Goal: Transaction & Acquisition: Purchase product/service

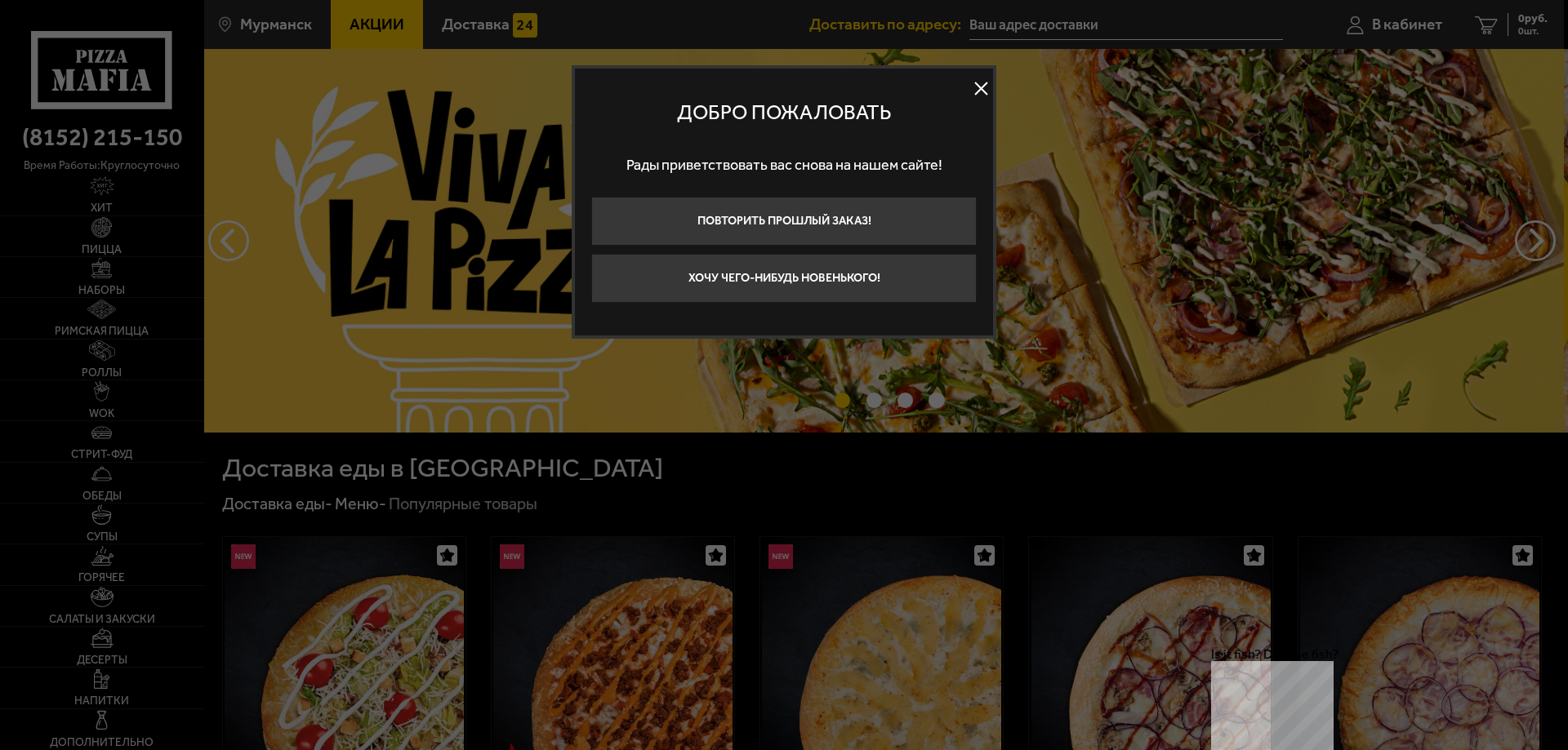
click at [982, 97] on button at bounding box center [981, 89] width 25 height 25
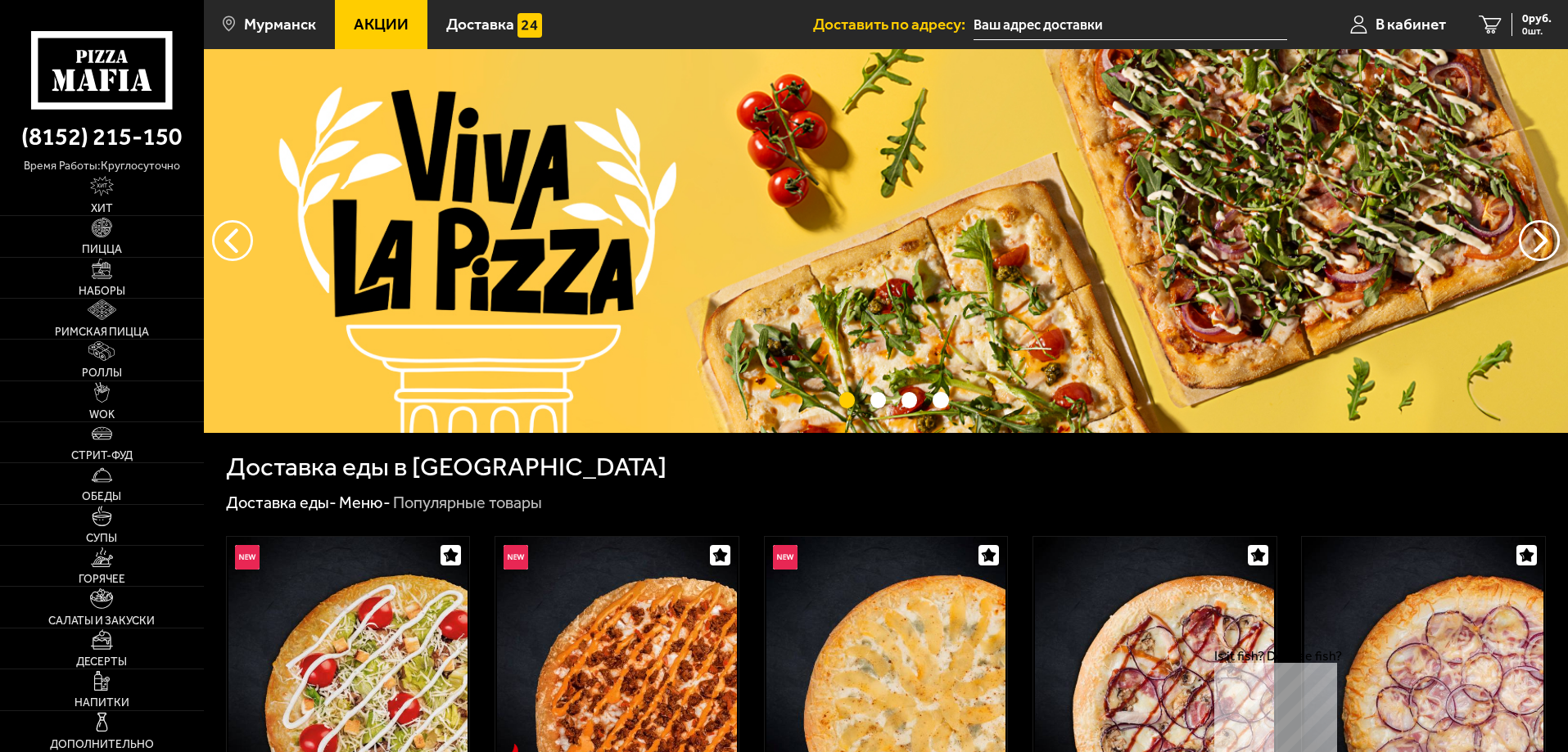
click at [108, 72] on use at bounding box center [104, 80] width 11 height 22
click at [399, 21] on span "Акции" at bounding box center [381, 24] width 55 height 16
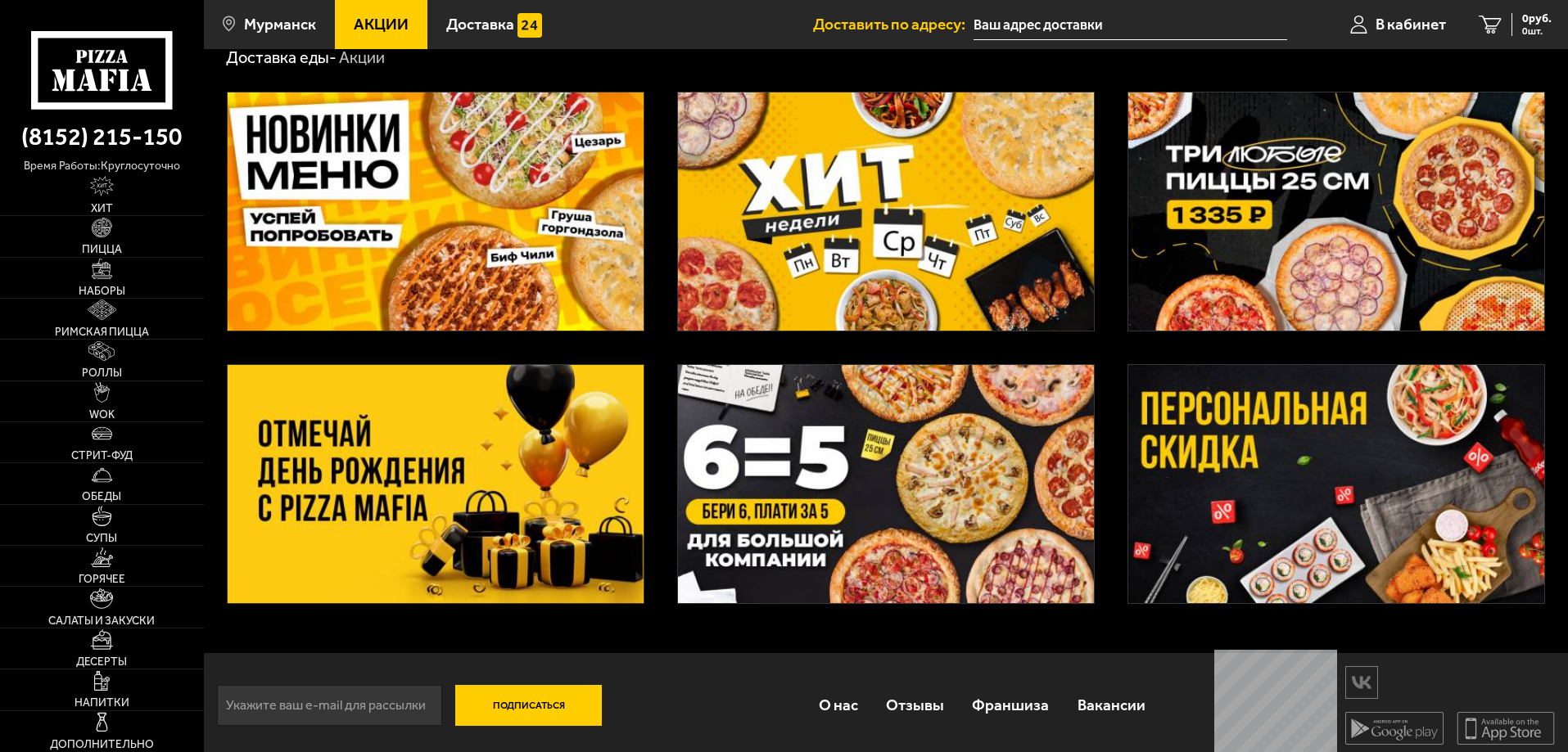
scroll to position [70, 0]
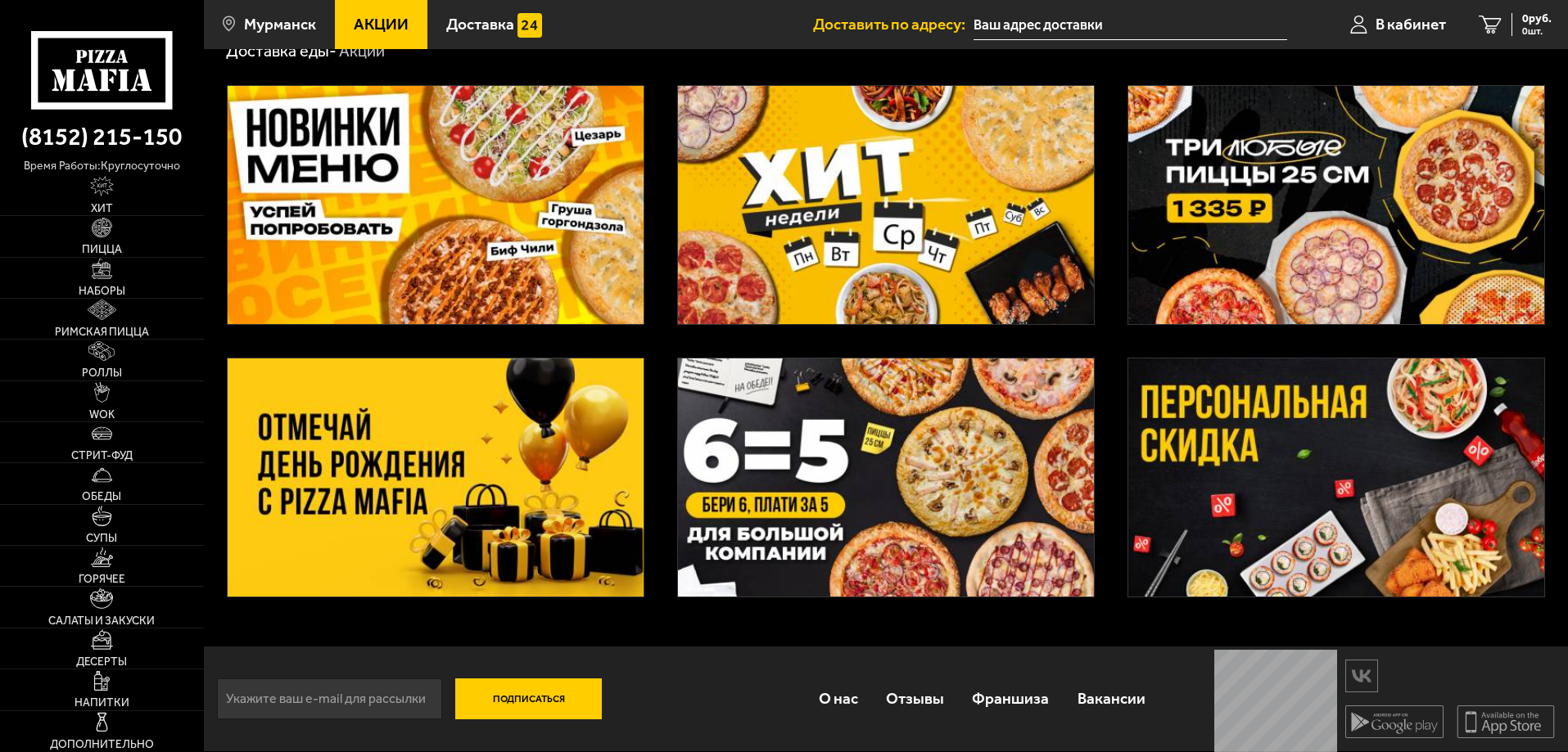
click at [373, 208] on img at bounding box center [436, 205] width 416 height 239
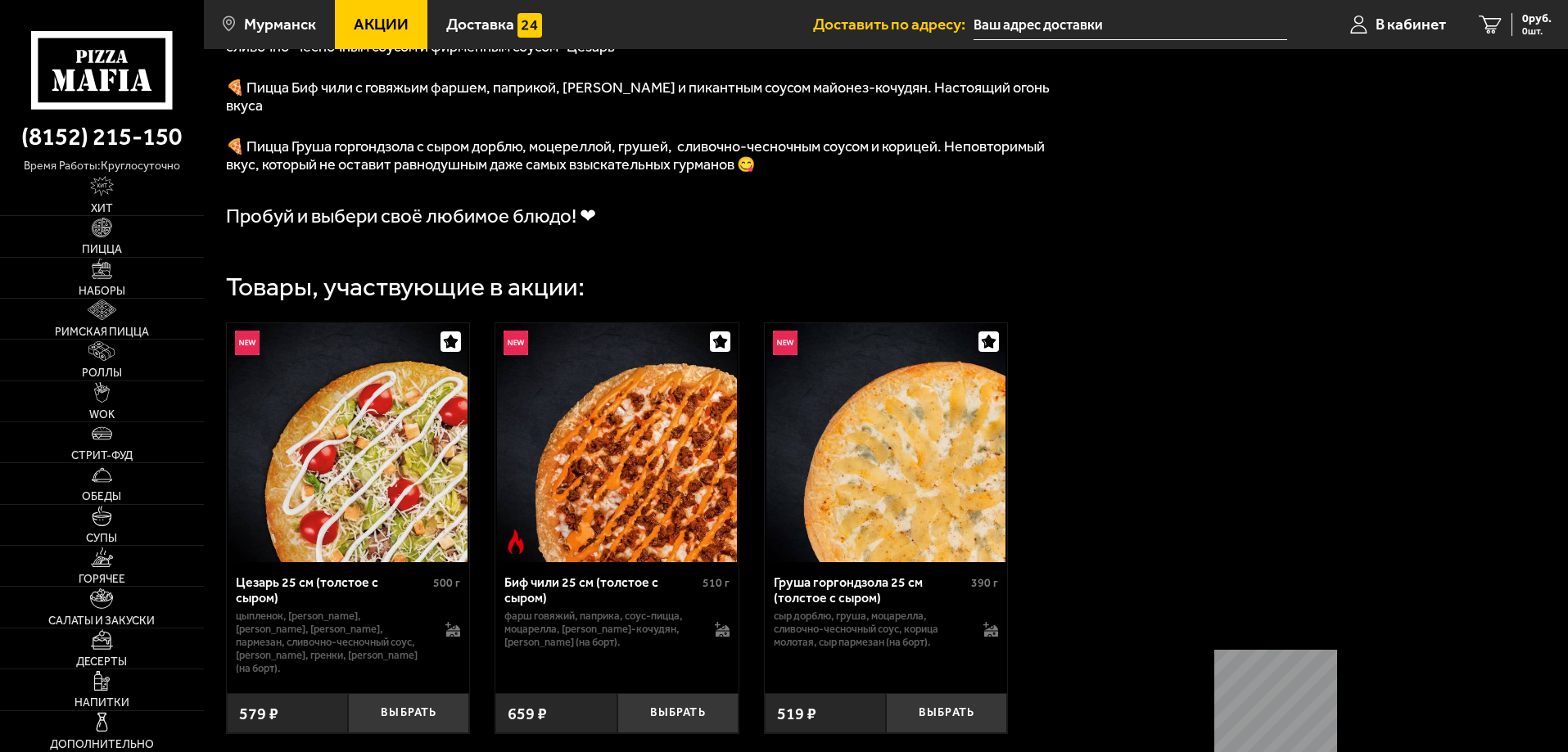
scroll to position [573, 0]
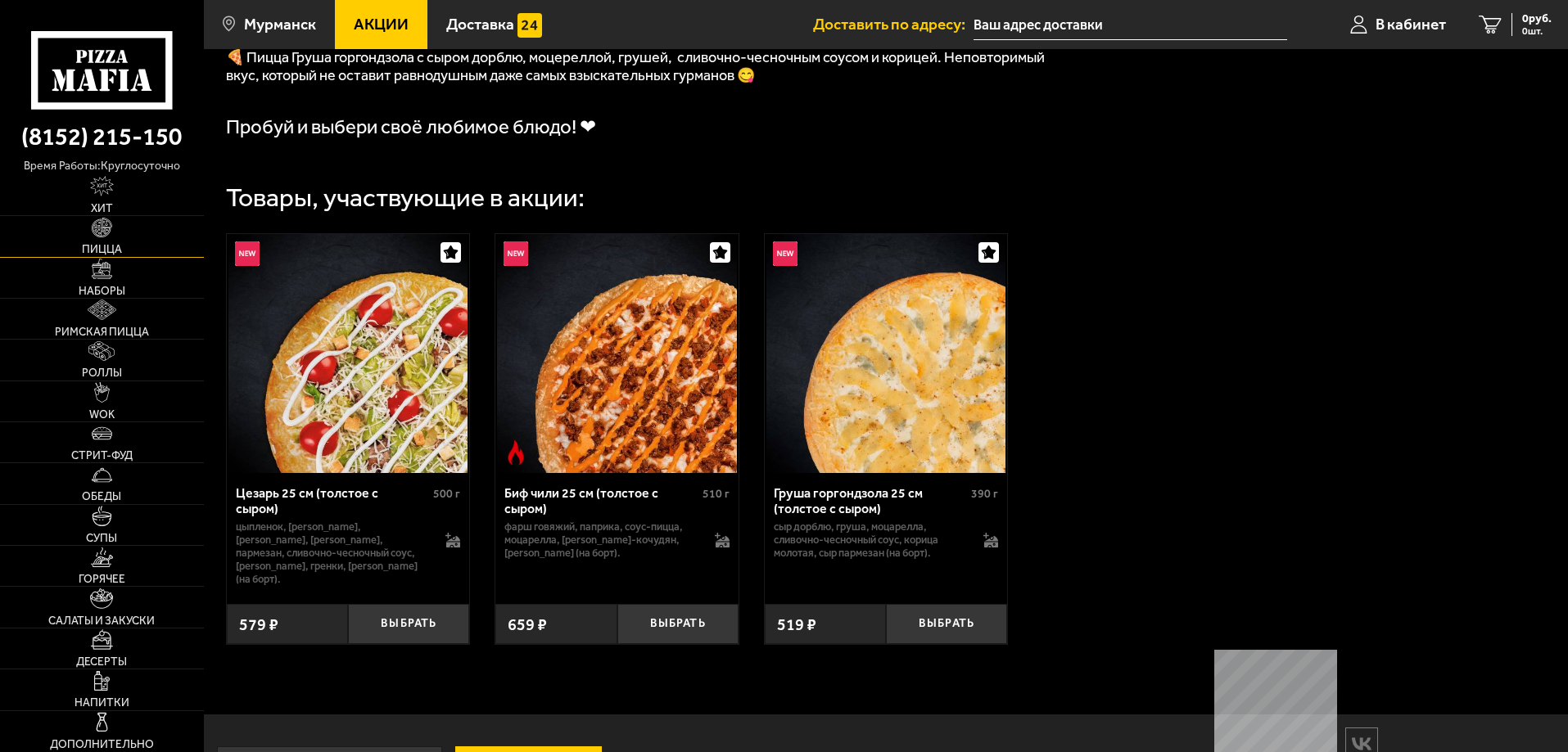
click at [122, 231] on link "Пицца" at bounding box center [102, 236] width 204 height 40
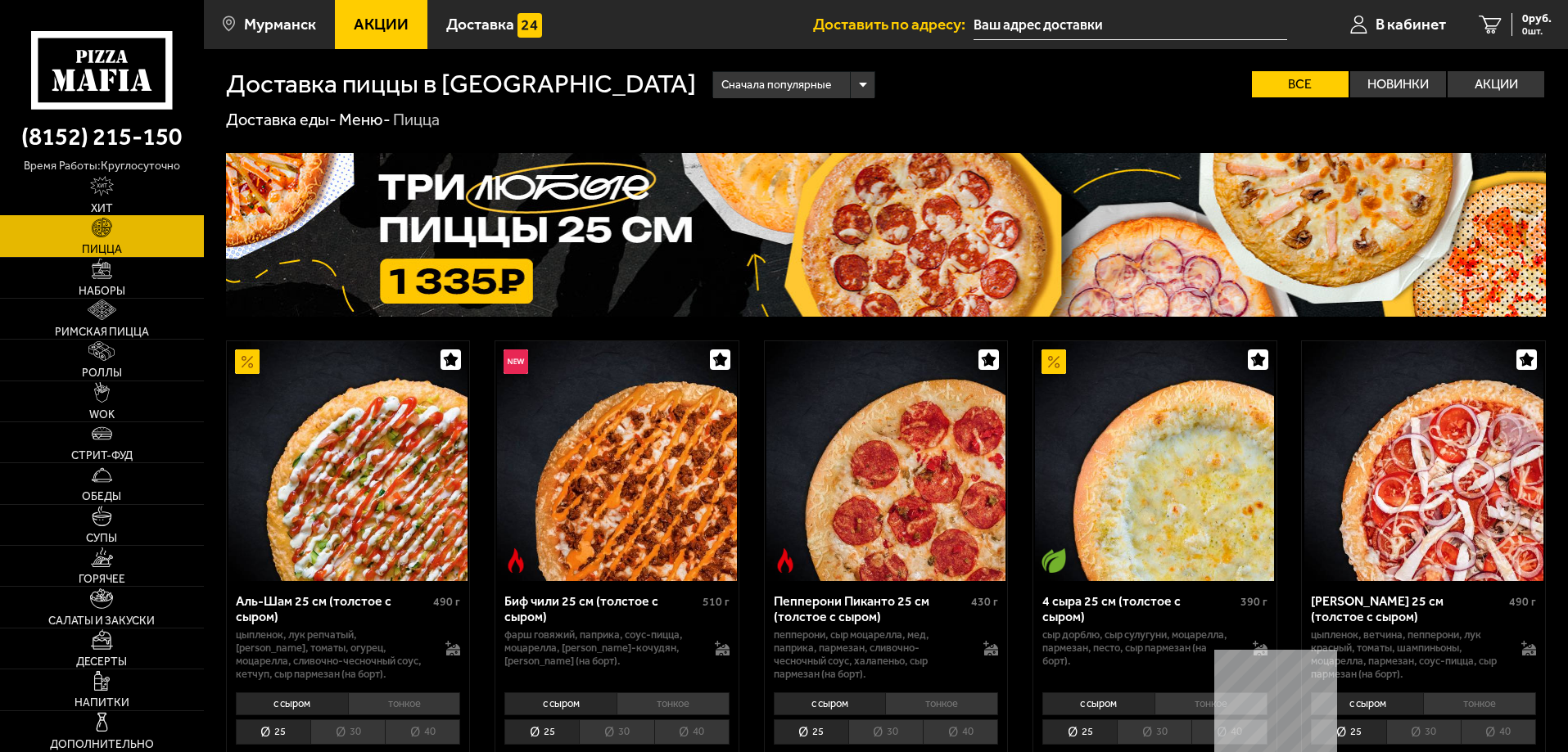
click at [140, 186] on link "Хит" at bounding box center [102, 195] width 204 height 40
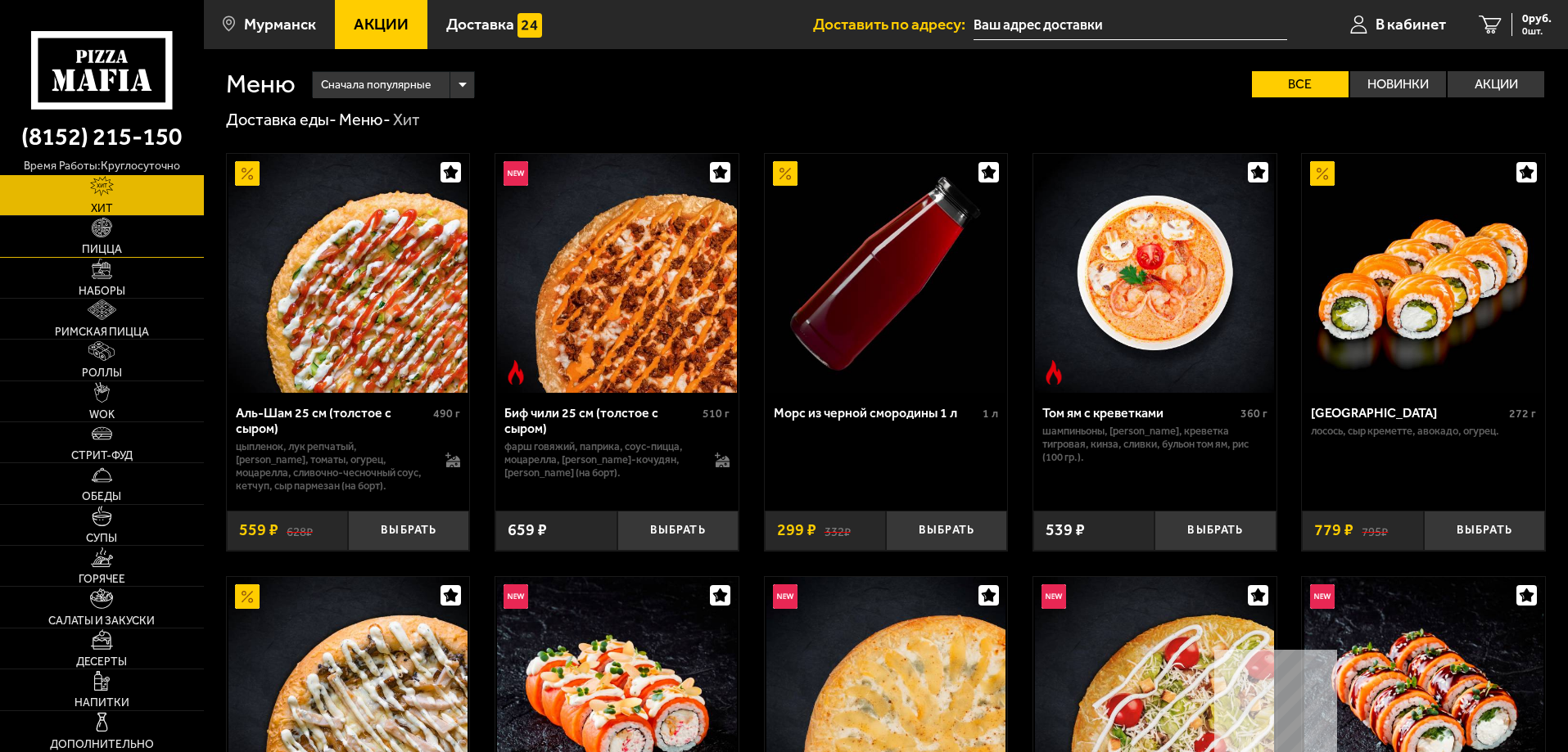
click at [137, 224] on link "Пицца" at bounding box center [102, 236] width 204 height 40
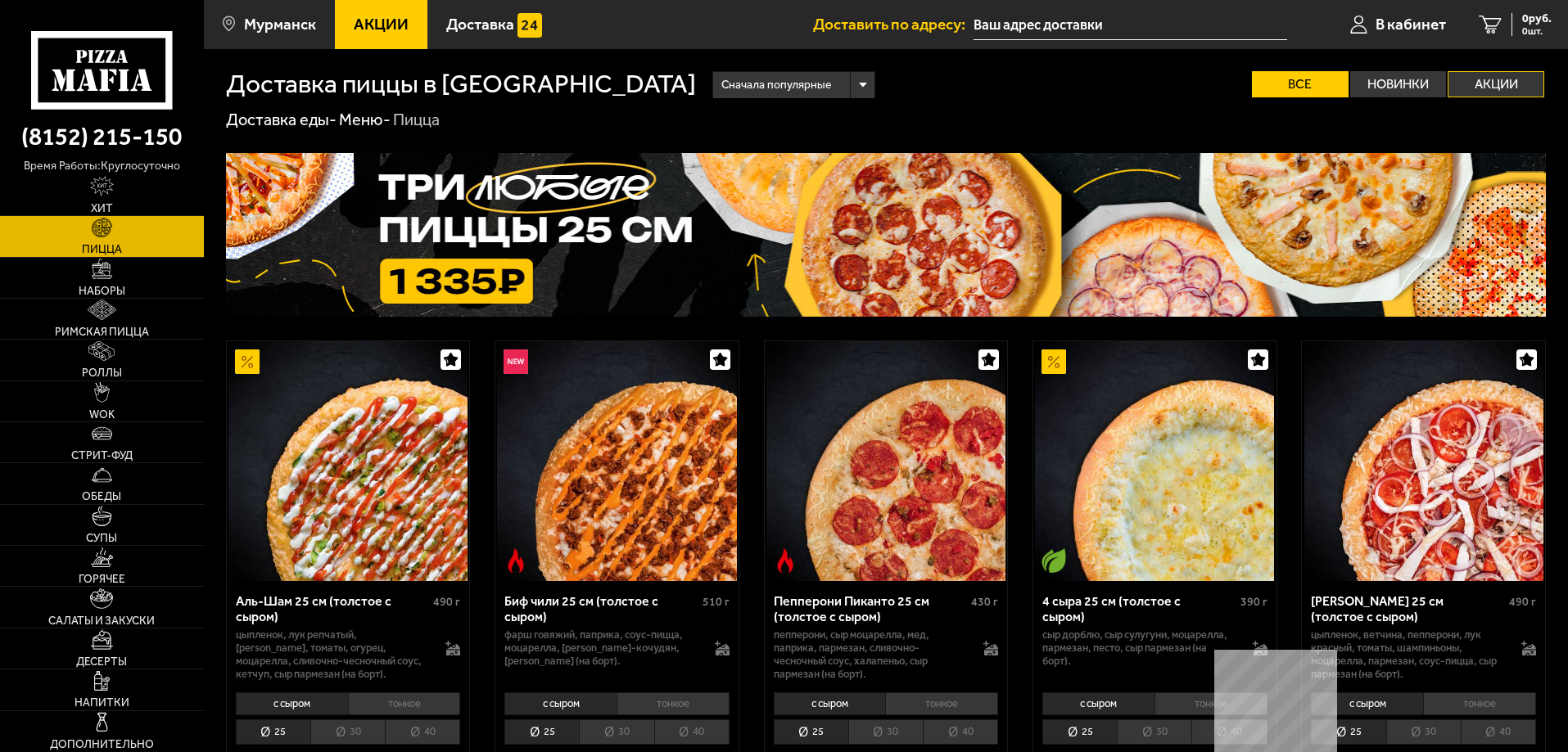
click at [1522, 80] on label "Акции" at bounding box center [1495, 84] width 97 height 27
click at [0, 0] on input "Акции" at bounding box center [0, 0] width 0 height 0
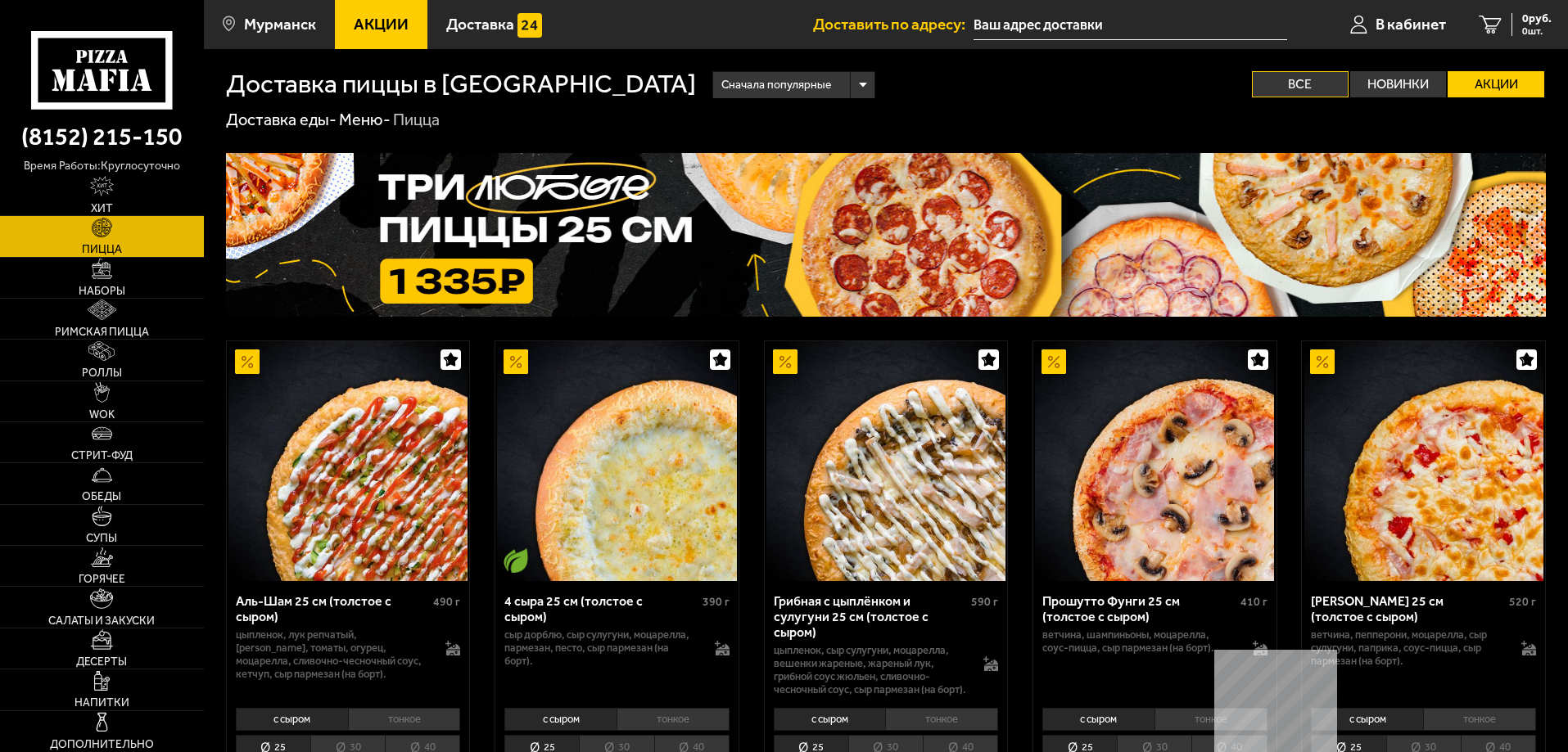
click at [1309, 75] on label "Все" at bounding box center [1300, 84] width 97 height 27
click at [0, 0] on input "Все" at bounding box center [0, 0] width 0 height 0
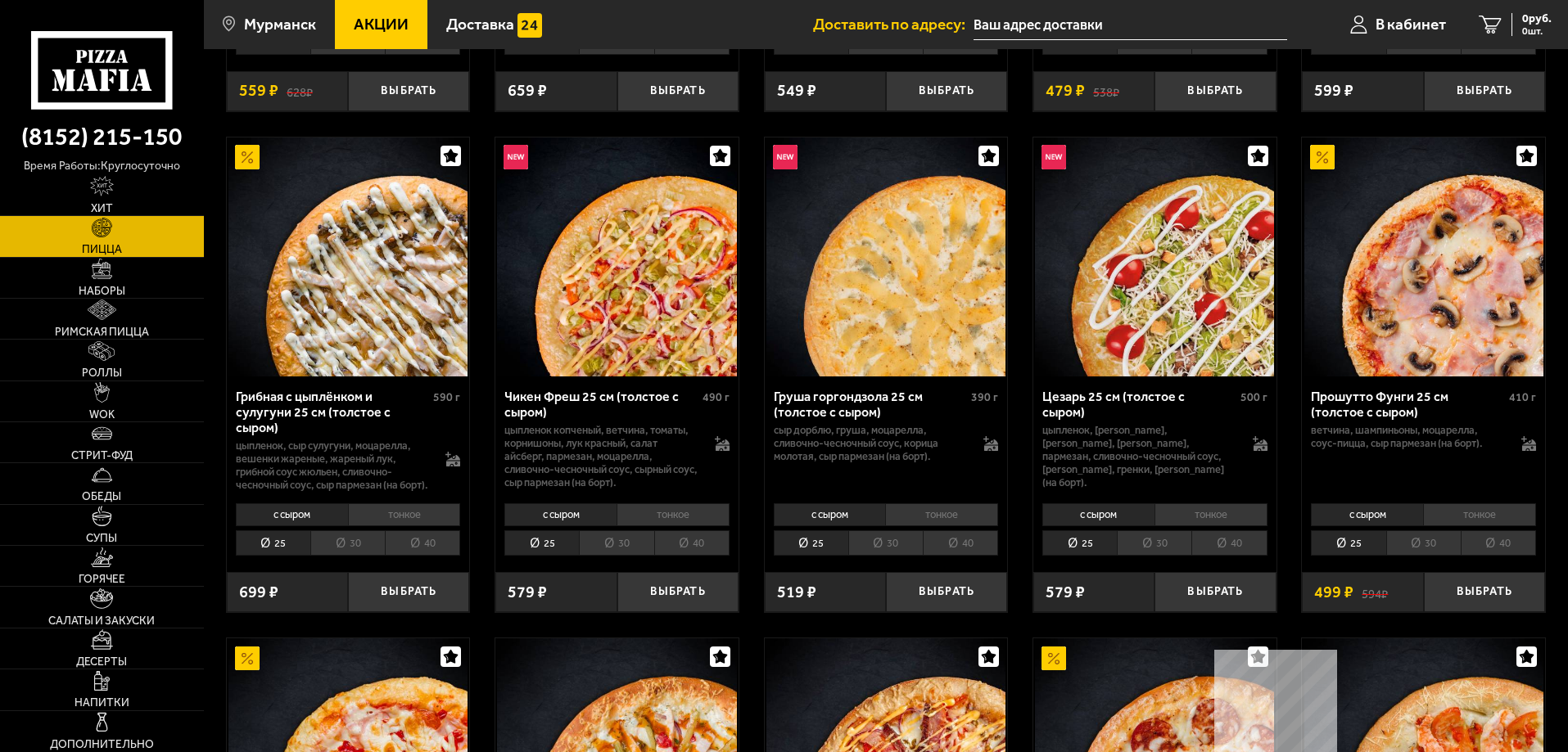
scroll to position [736, 0]
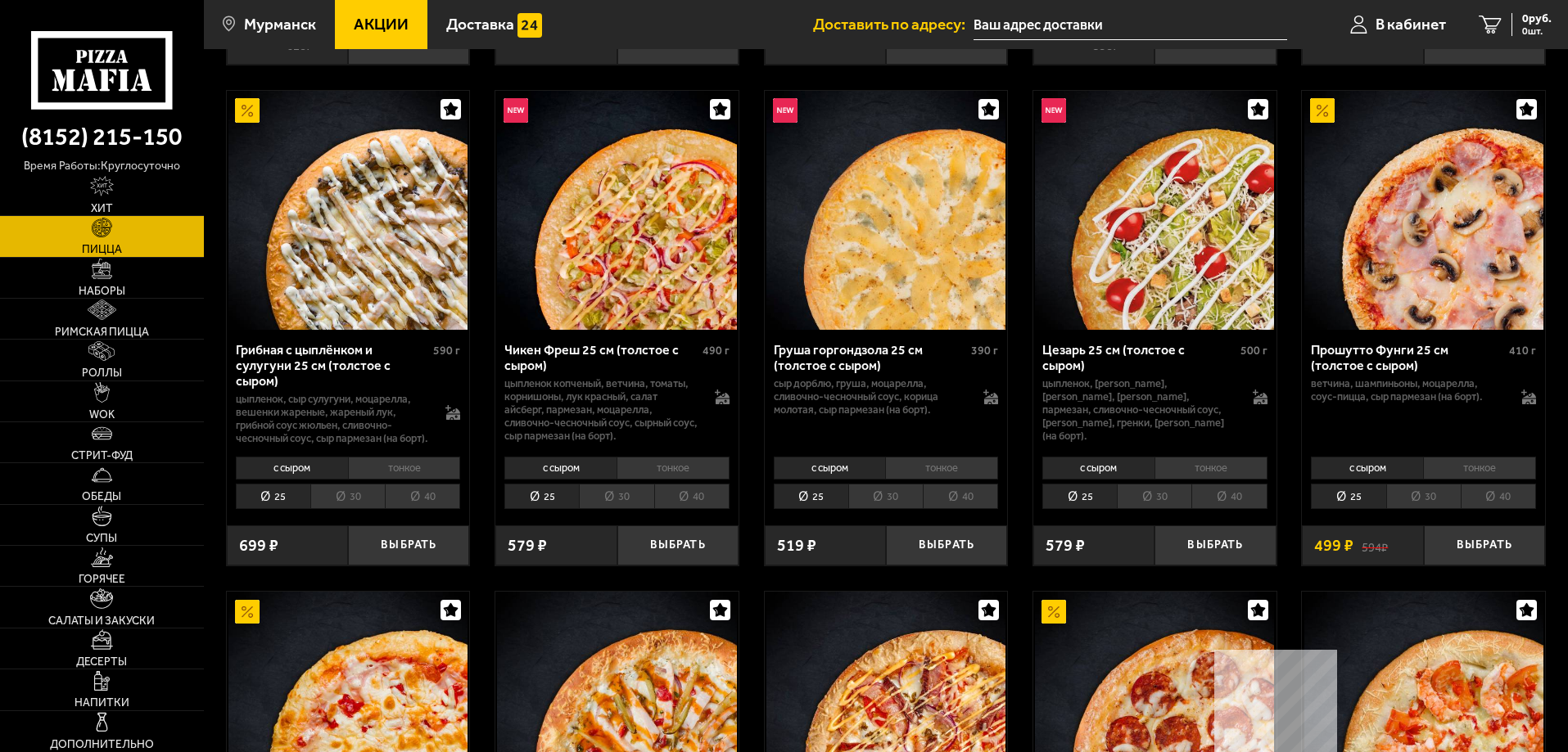
click at [963, 509] on li "40" at bounding box center [960, 496] width 75 height 26
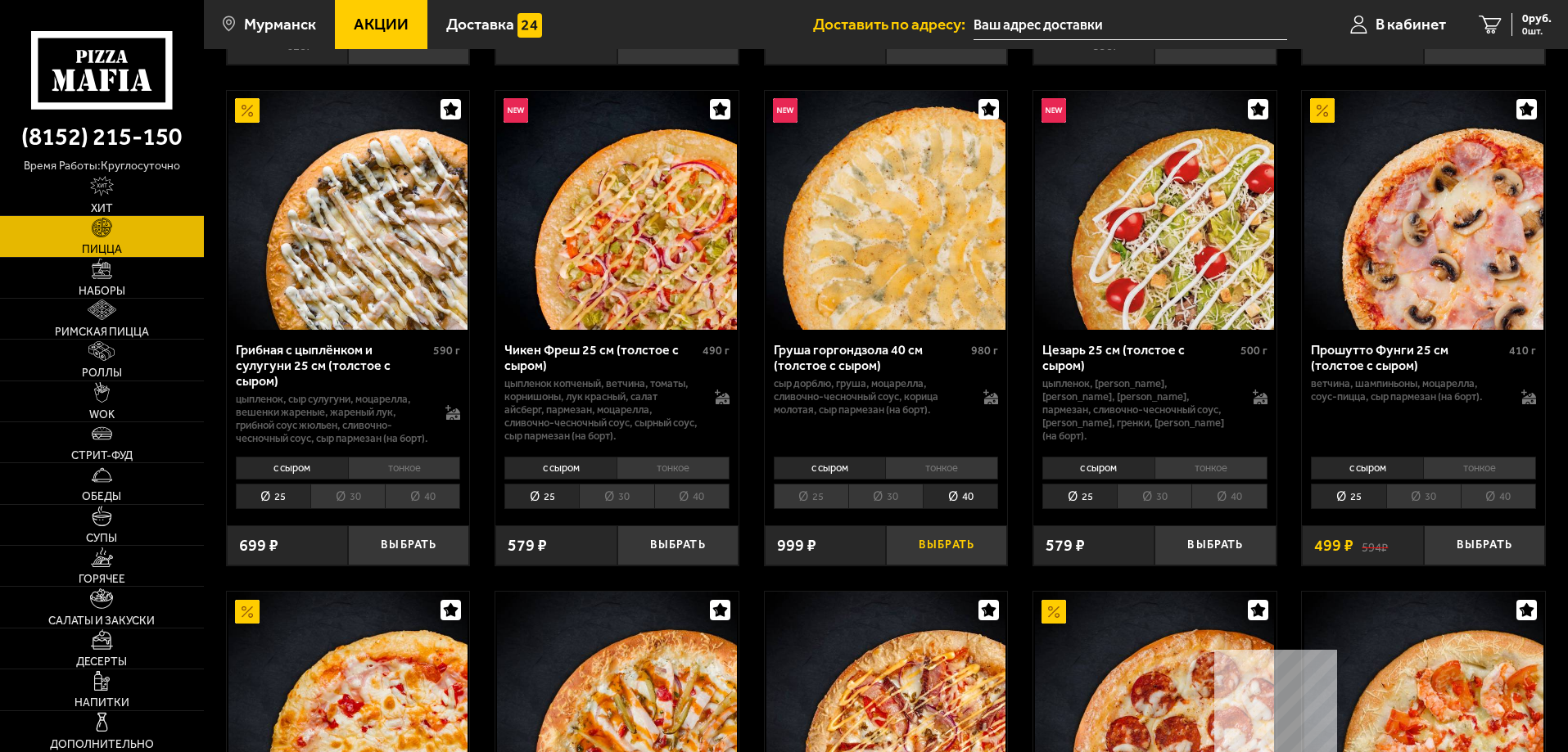
click at [943, 566] on button "Выбрать" at bounding box center [946, 545] width 121 height 40
click at [133, 520] on link "Супы" at bounding box center [102, 525] width 204 height 40
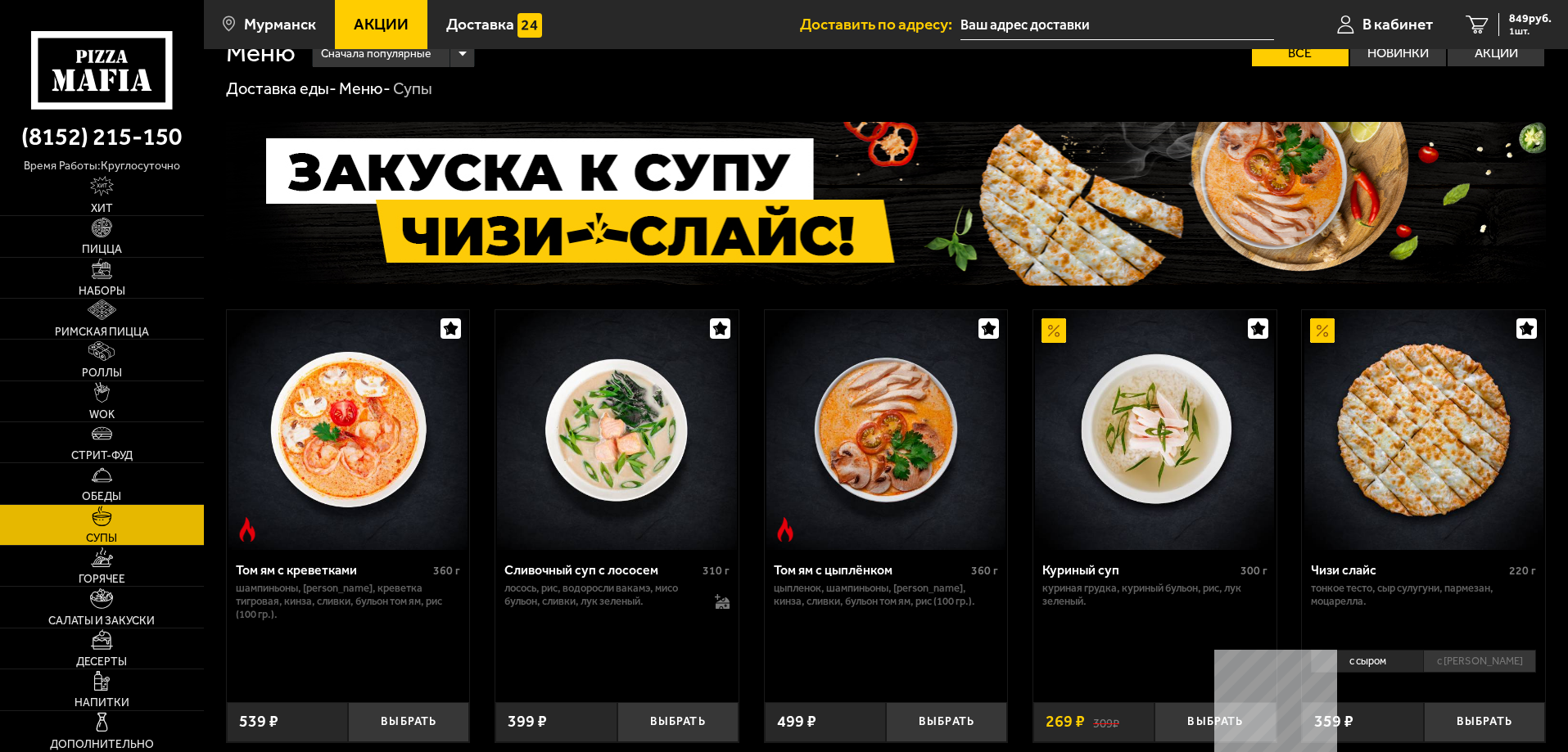
scroll to position [82, 0]
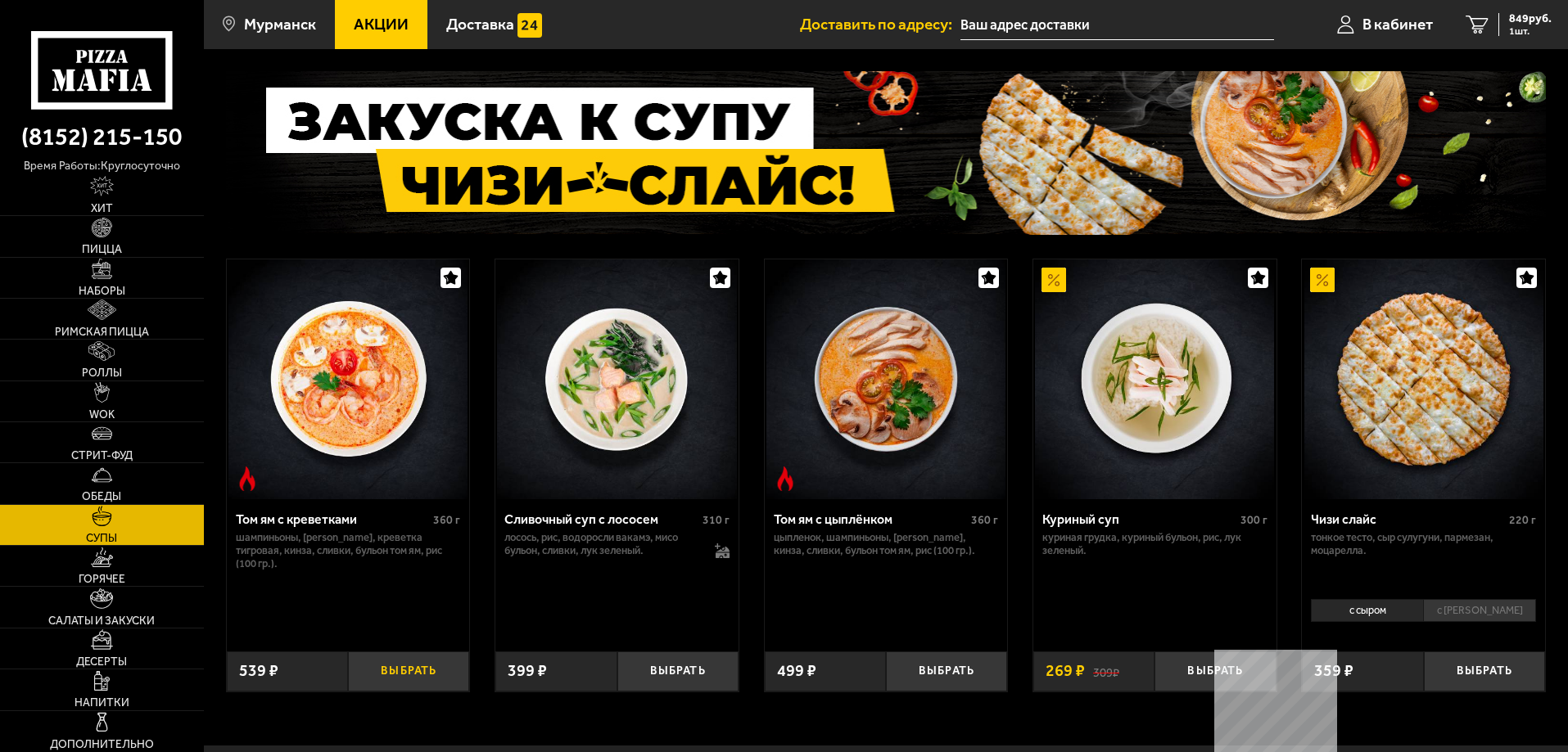
click at [405, 663] on button "Выбрать" at bounding box center [408, 672] width 121 height 40
click at [133, 449] on link "Стрит-фуд" at bounding box center [102, 442] width 204 height 40
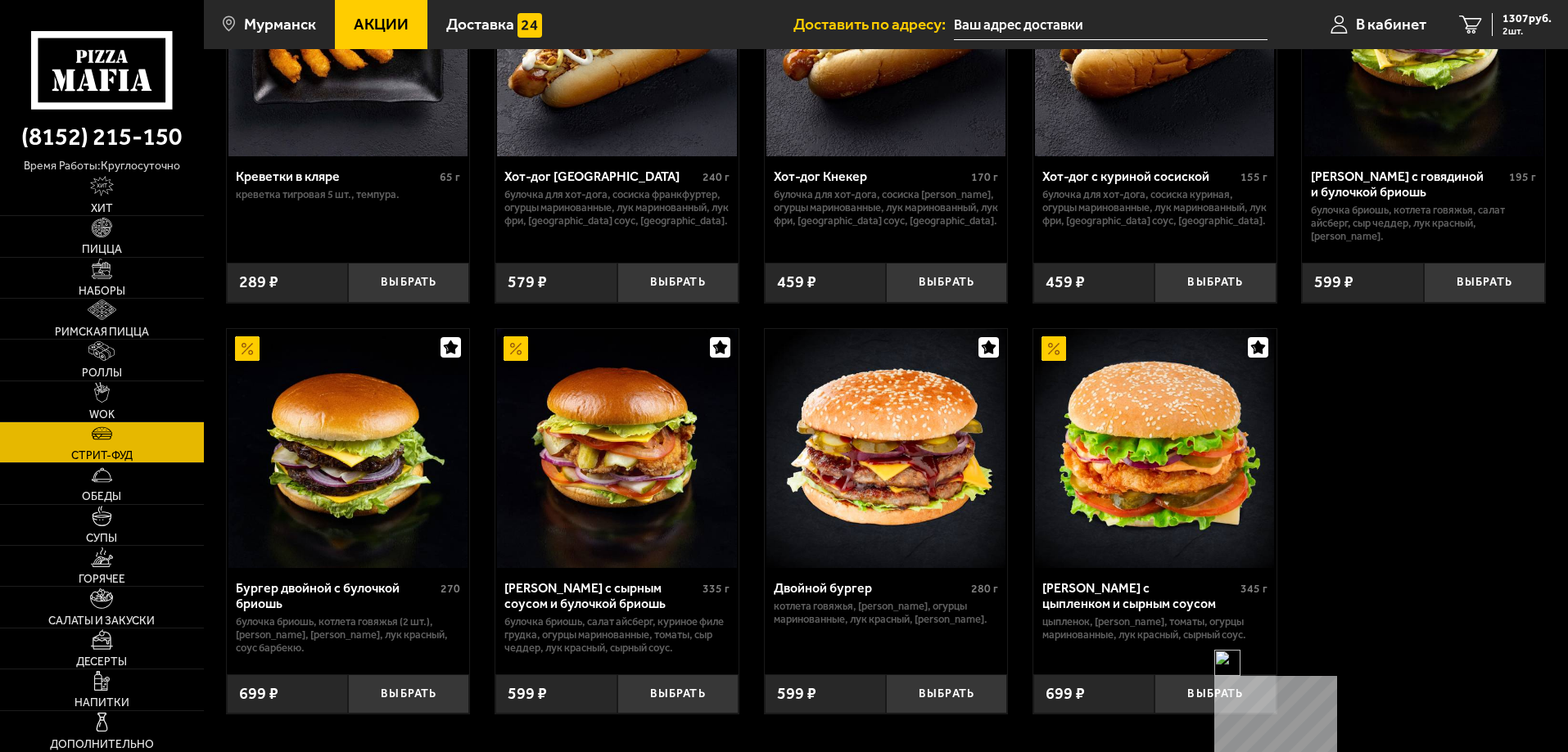
scroll to position [245, 0]
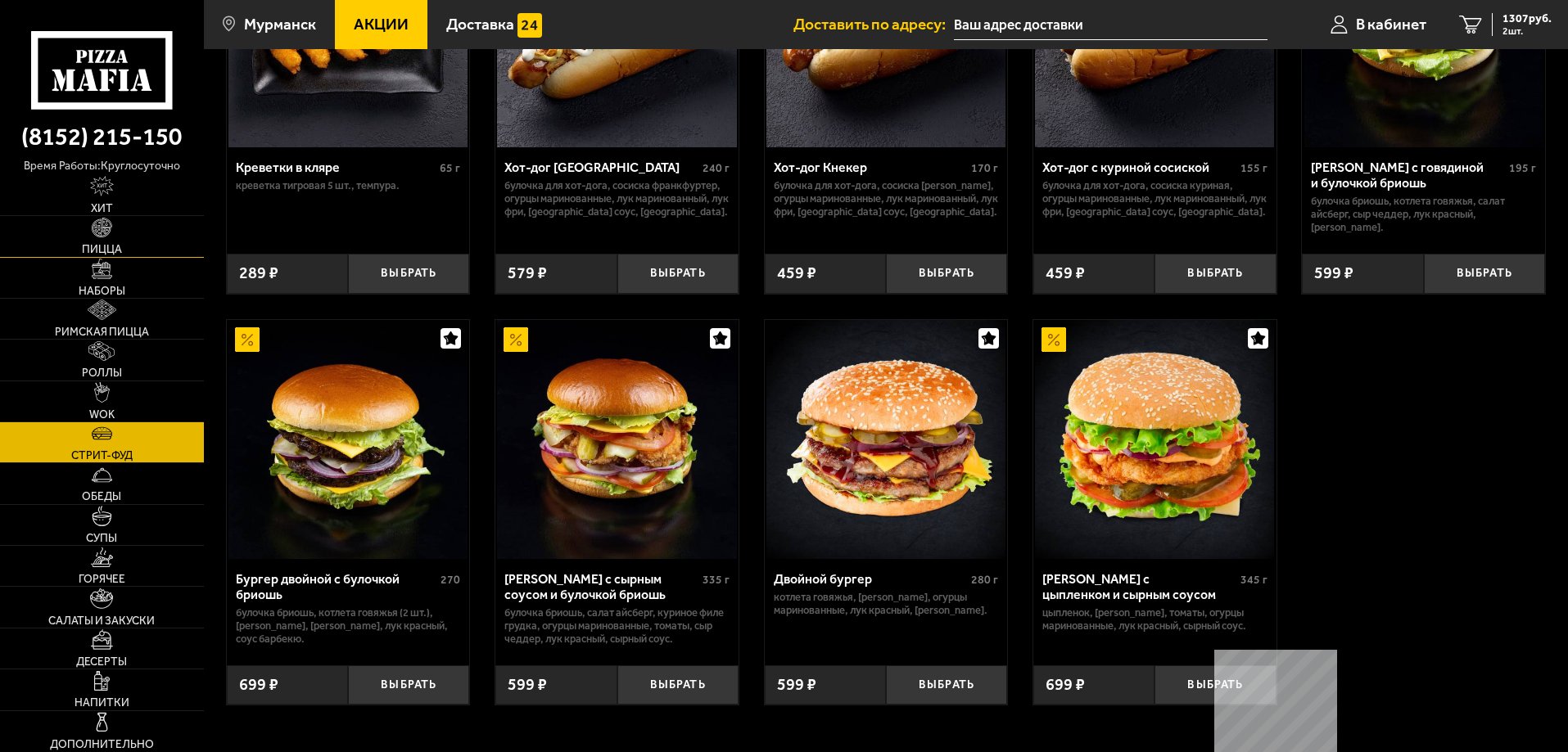
click at [80, 240] on link "Пицца" at bounding box center [102, 236] width 204 height 40
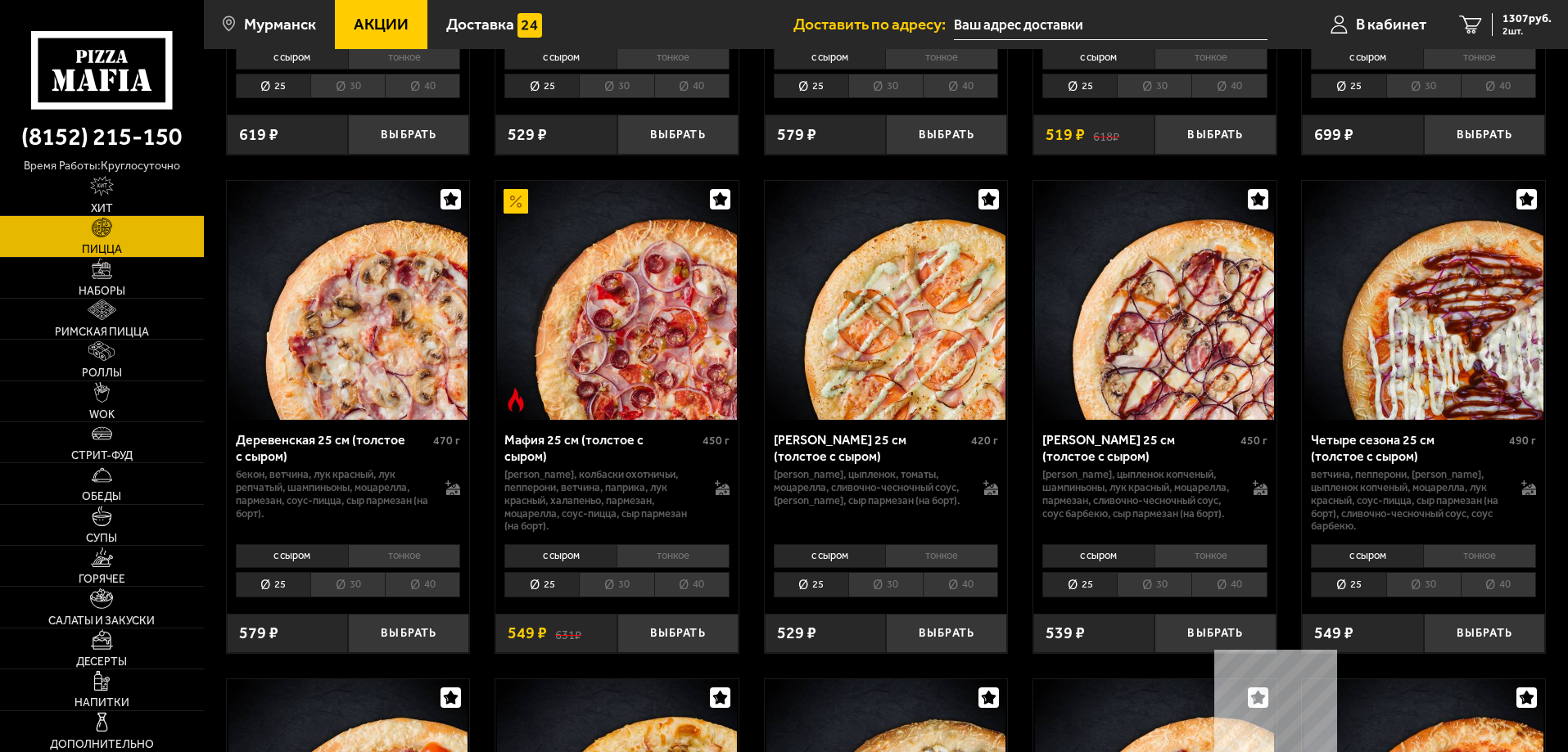
scroll to position [1637, 0]
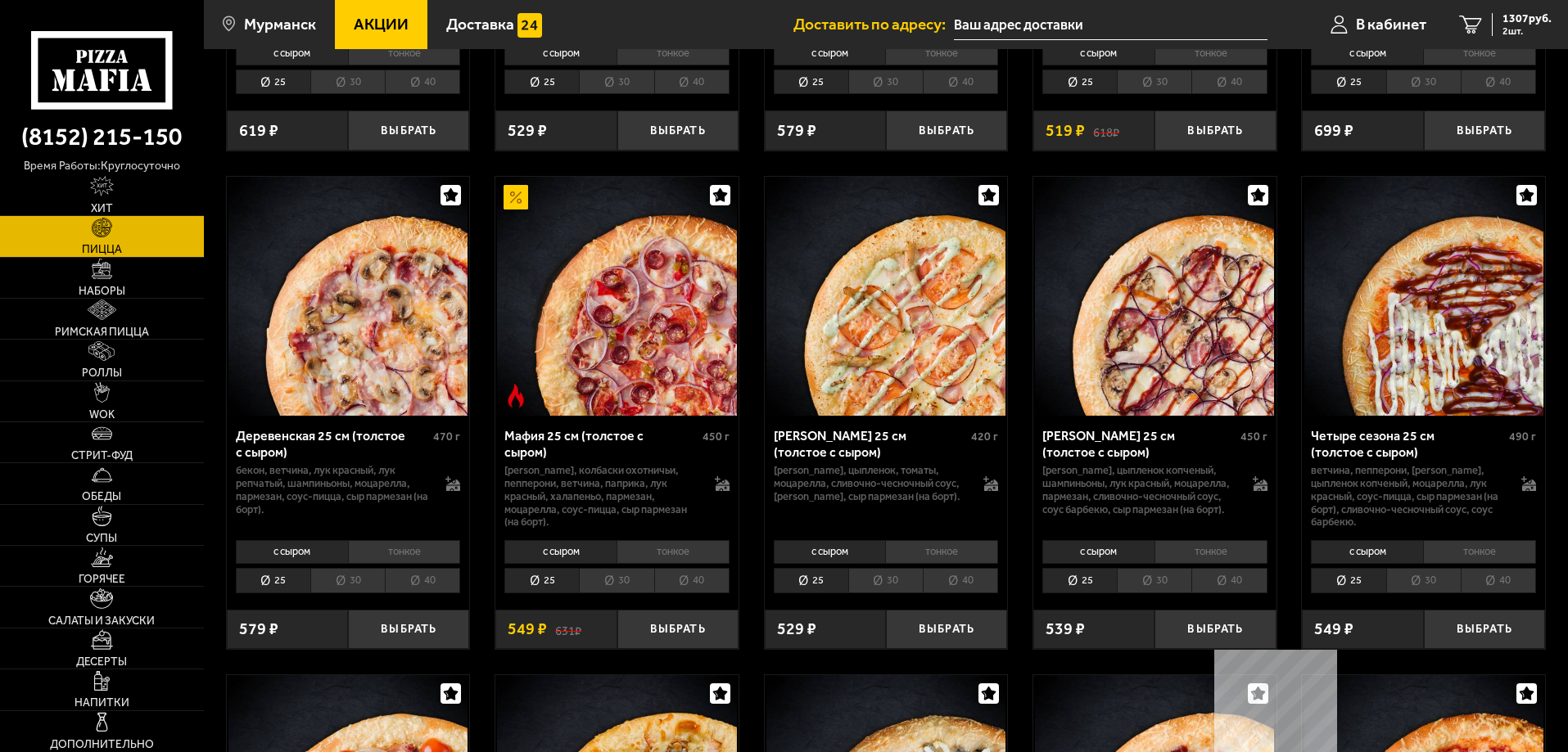
click at [1160, 594] on li "30" at bounding box center [1154, 581] width 75 height 26
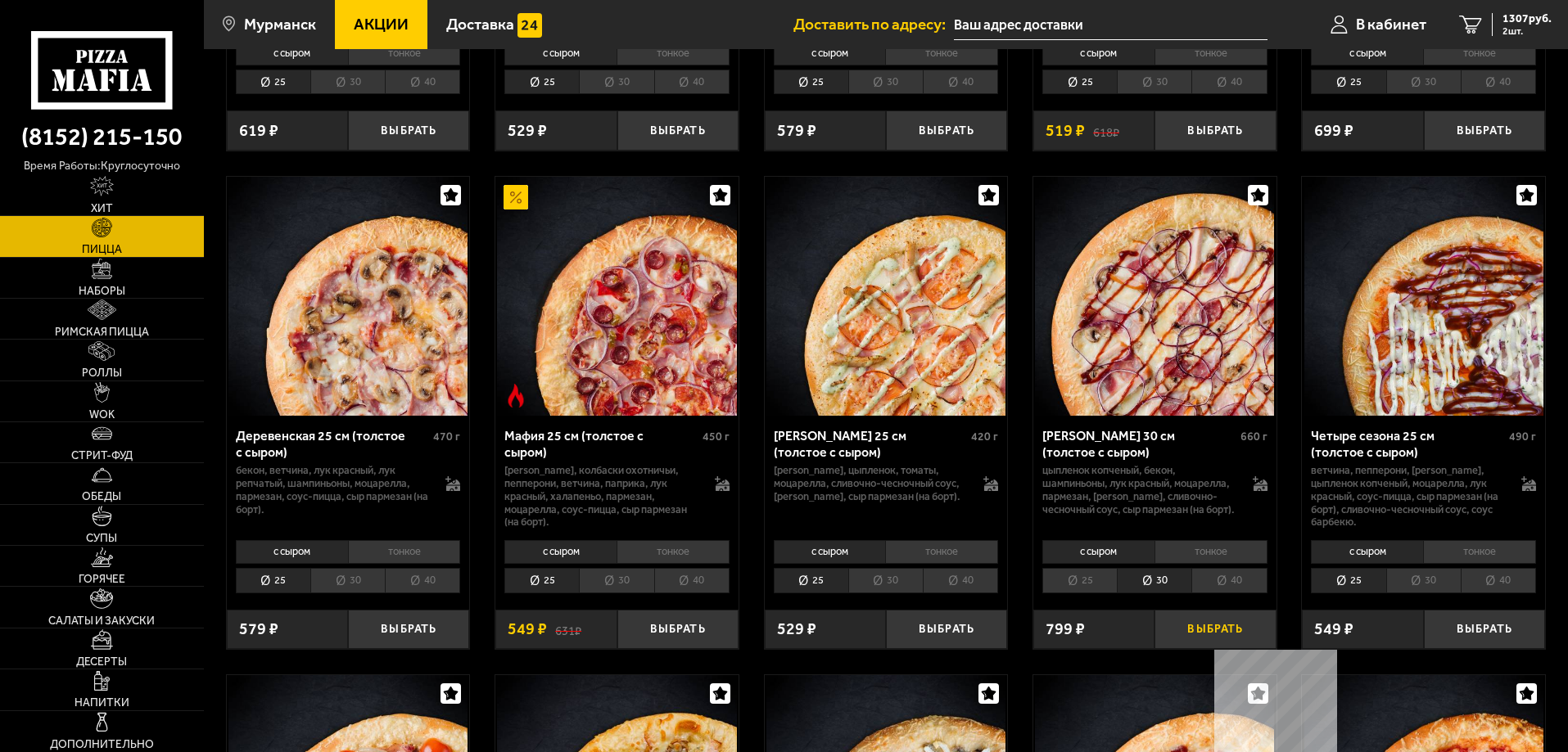
click at [1209, 650] on button "Выбрать" at bounding box center [1215, 629] width 121 height 40
click at [1527, 27] on span "3 шт." at bounding box center [1527, 31] width 49 height 10
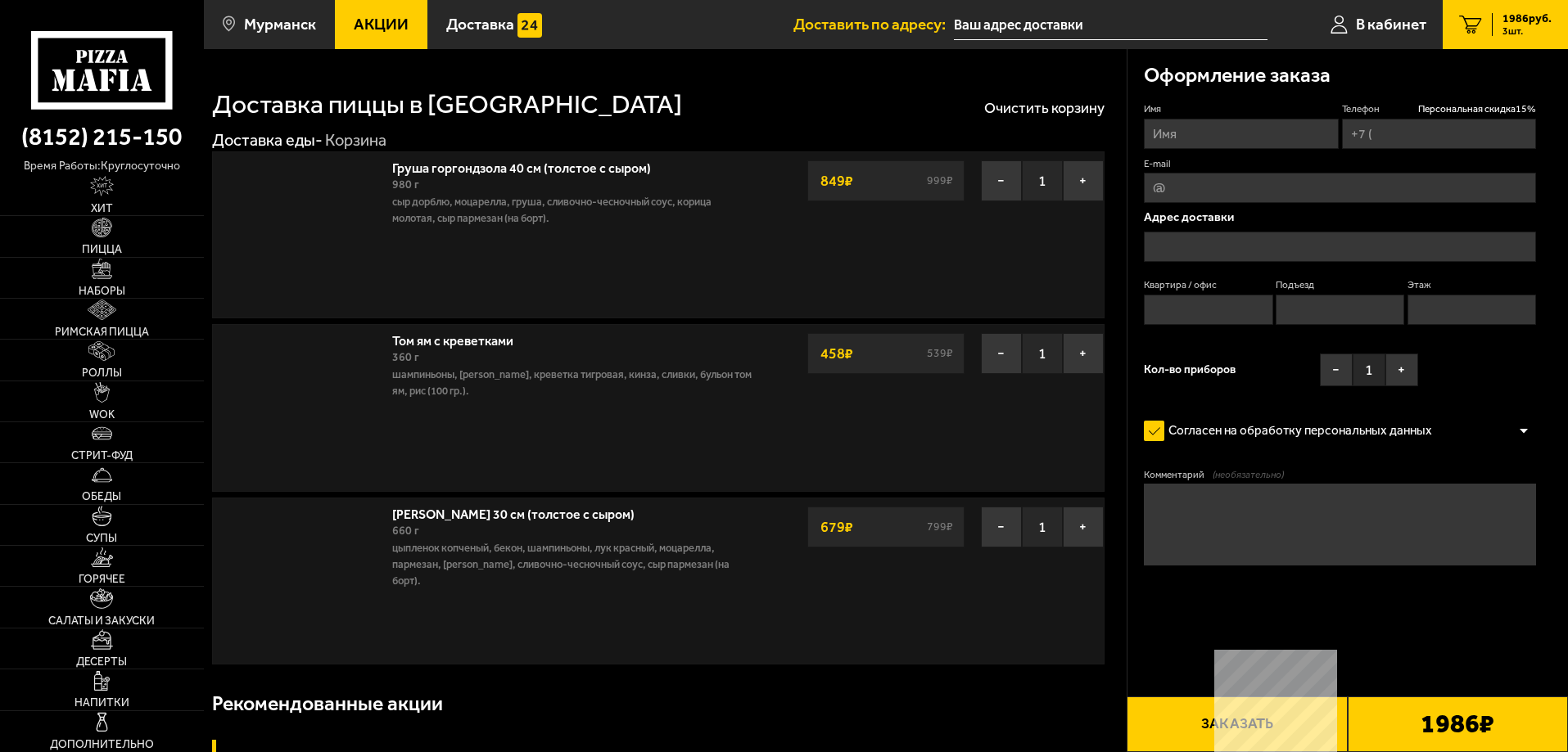
type input "[PHONE_NUMBER]"
type input "[STREET_ADDRESS]"
type input "61"
type input "3"
type input "4"
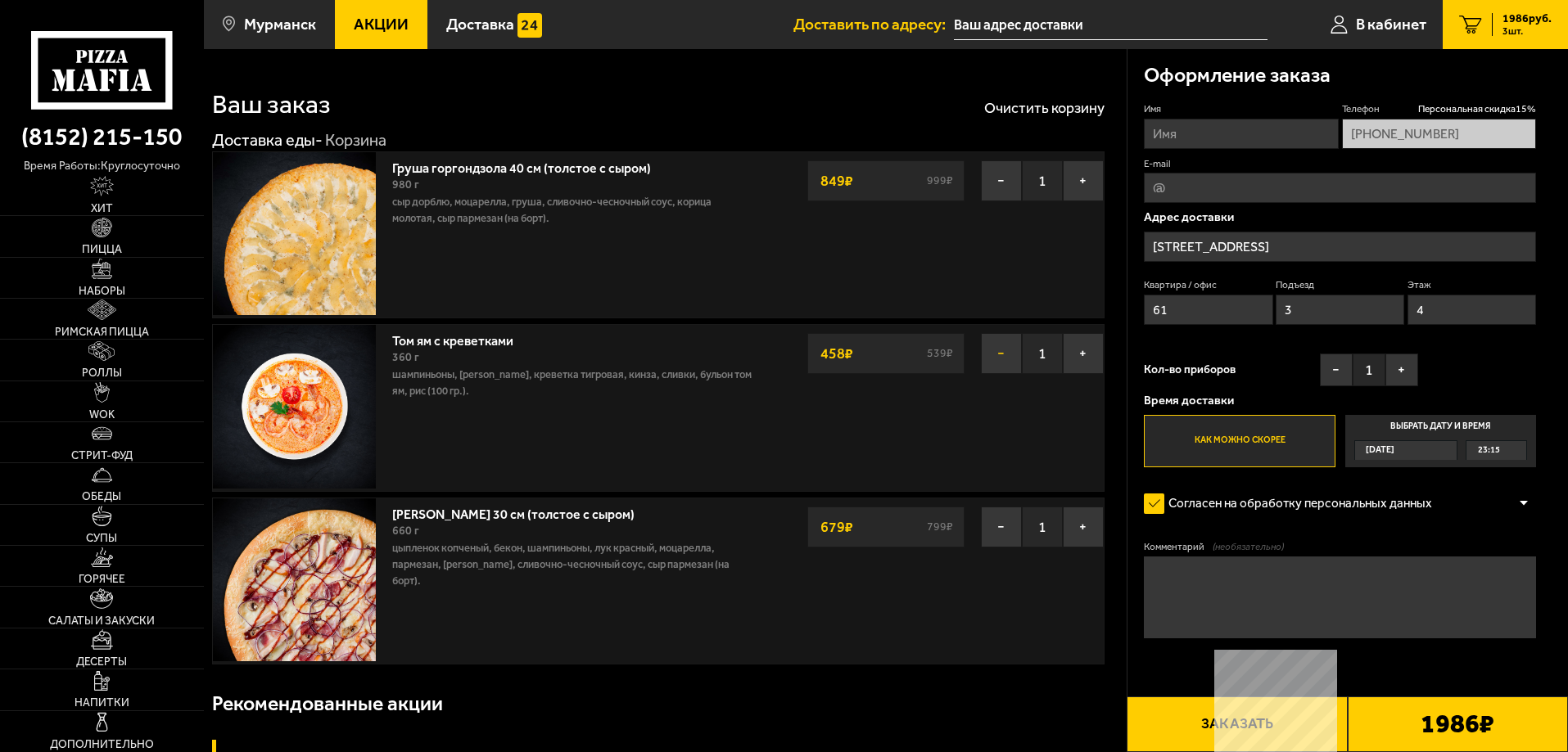
click at [994, 361] on button "−" at bounding box center [1001, 353] width 41 height 41
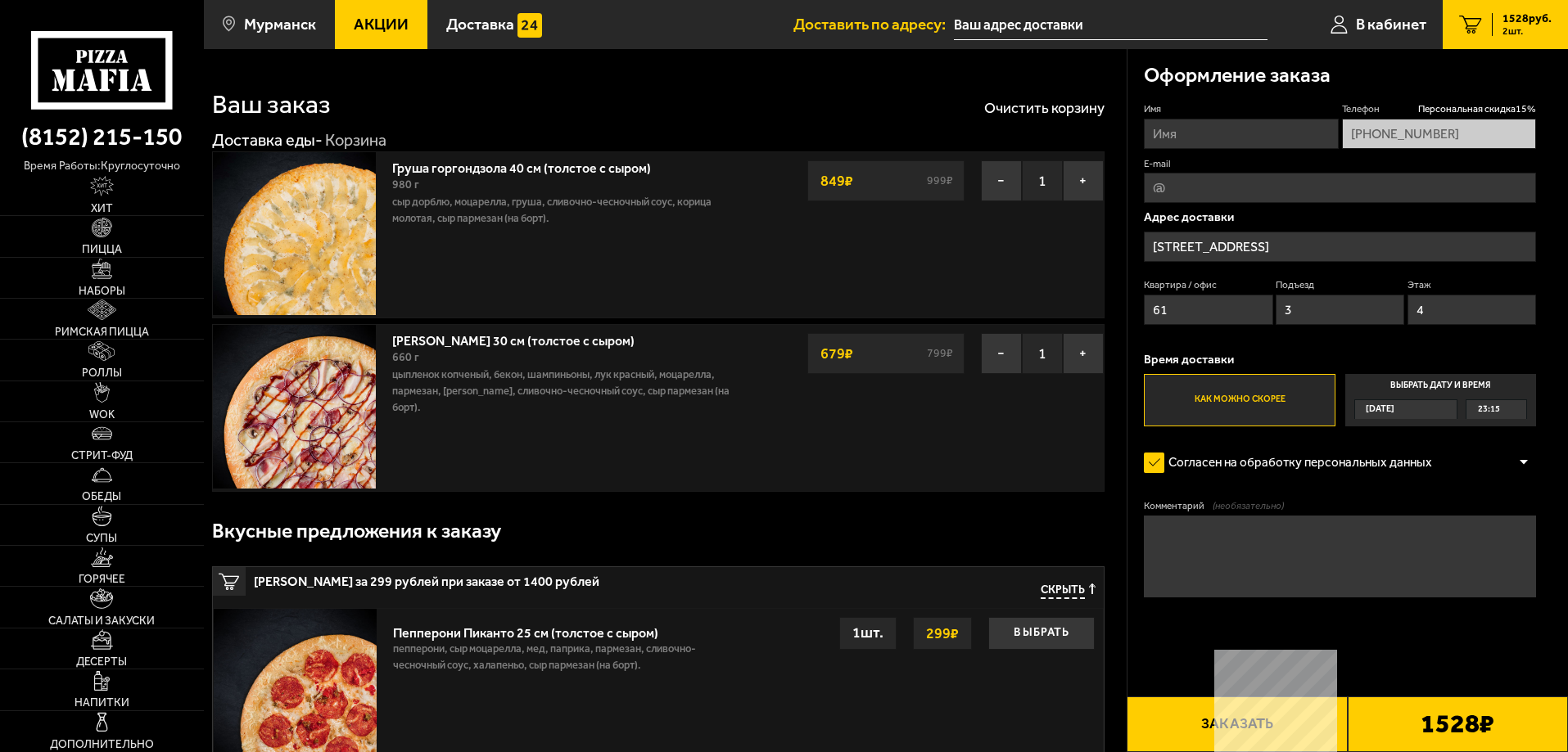
click at [1295, 143] on input "Имя" at bounding box center [1241, 133] width 194 height 31
click at [1257, 132] on input "Имя" at bounding box center [1241, 133] width 194 height 31
type input "[PERSON_NAME]"
click at [1257, 547] on textarea "Комментарий (необязательно)" at bounding box center [1339, 557] width 392 height 82
type textarea "по приезду позвонить"
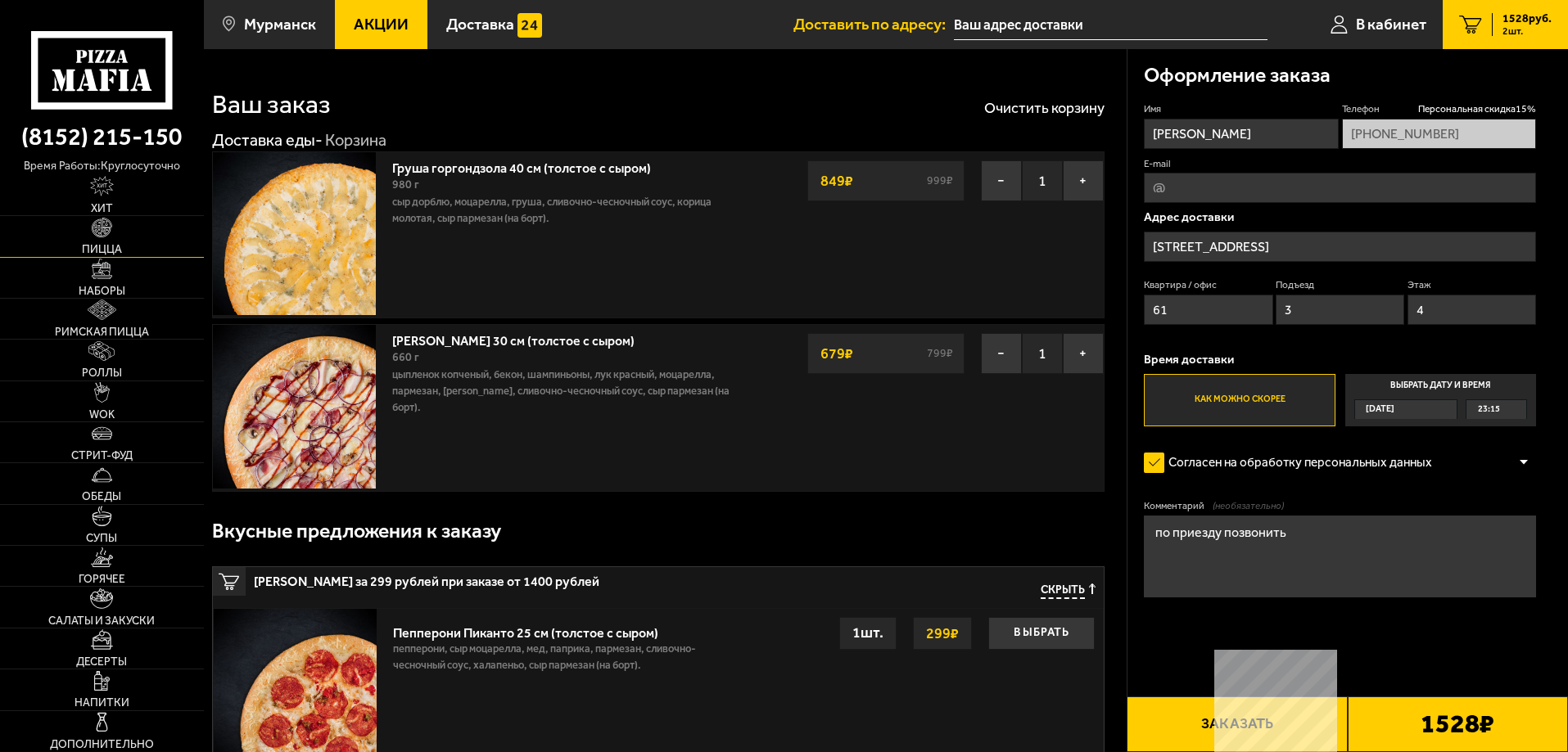
click at [128, 238] on link "Пицца" at bounding box center [102, 236] width 204 height 40
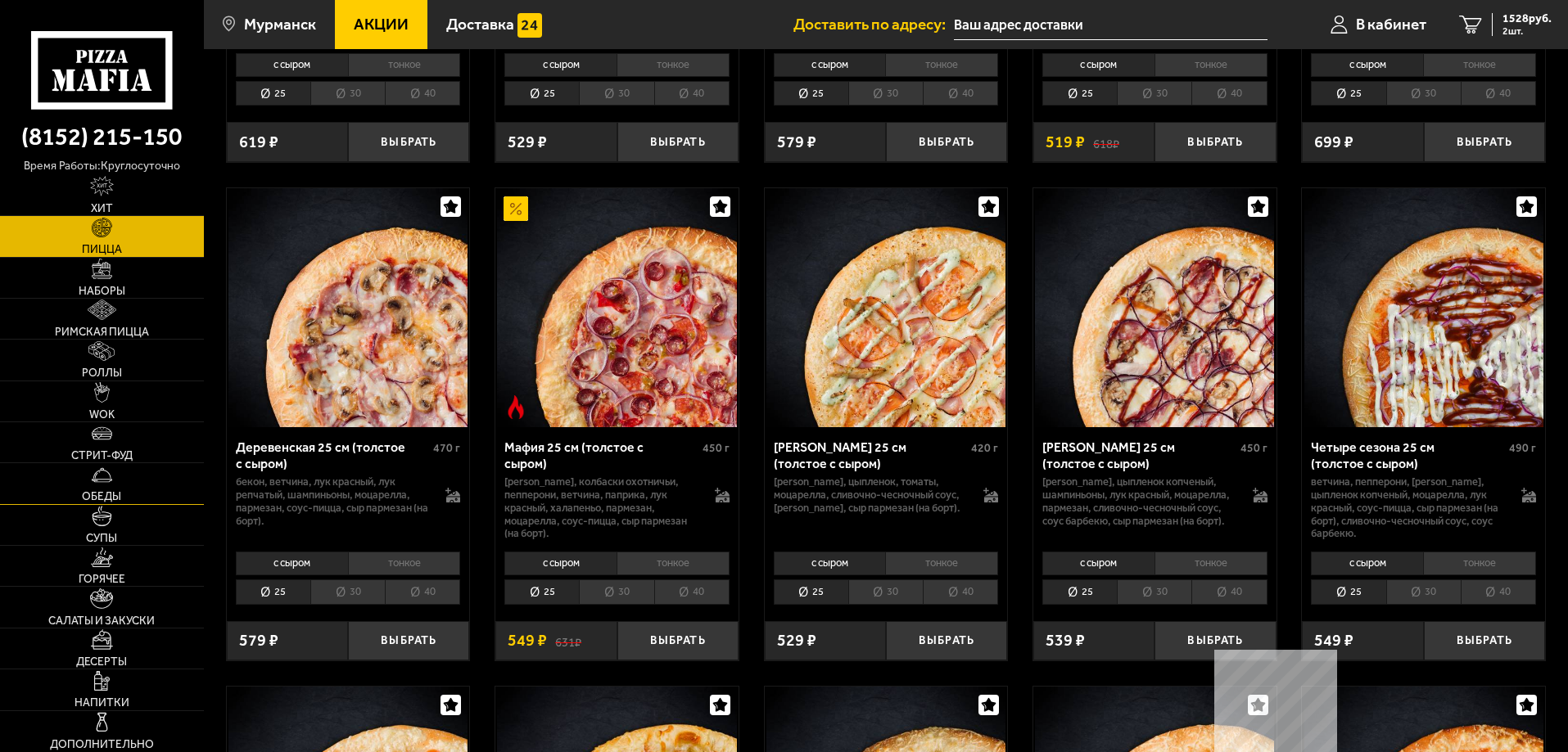
scroll to position [1637, 0]
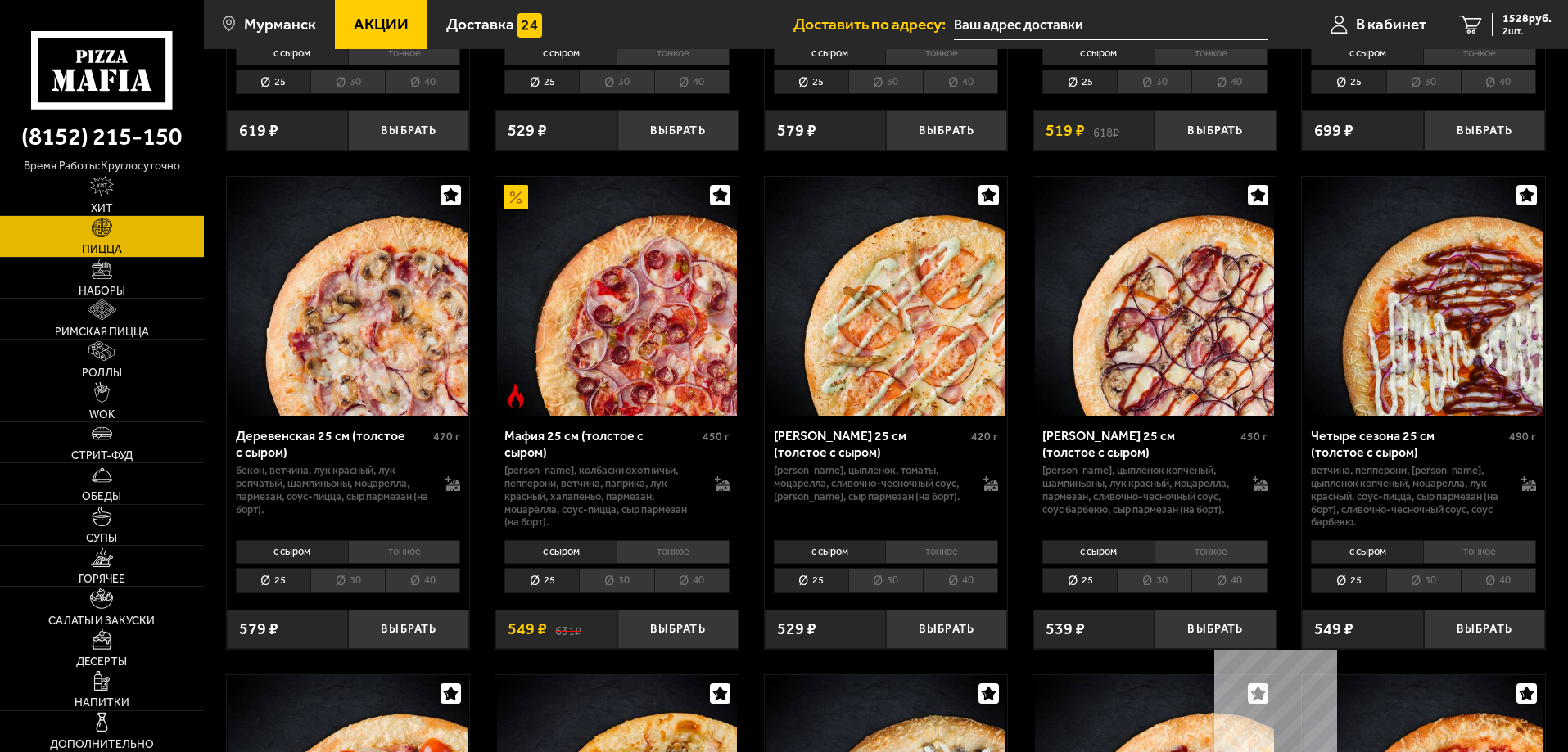
click at [118, 244] on span "Пицца" at bounding box center [102, 250] width 40 height 12
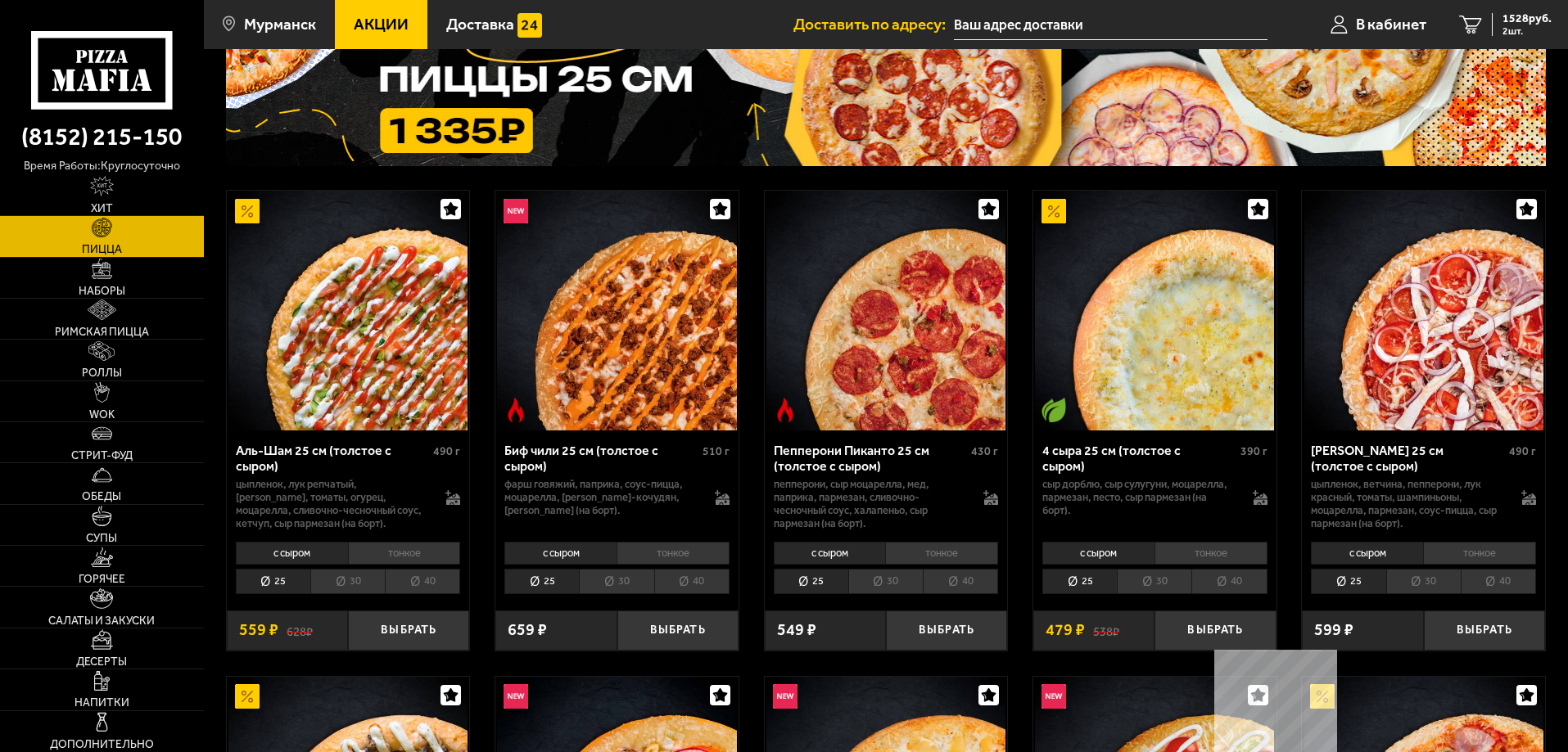
scroll to position [164, 0]
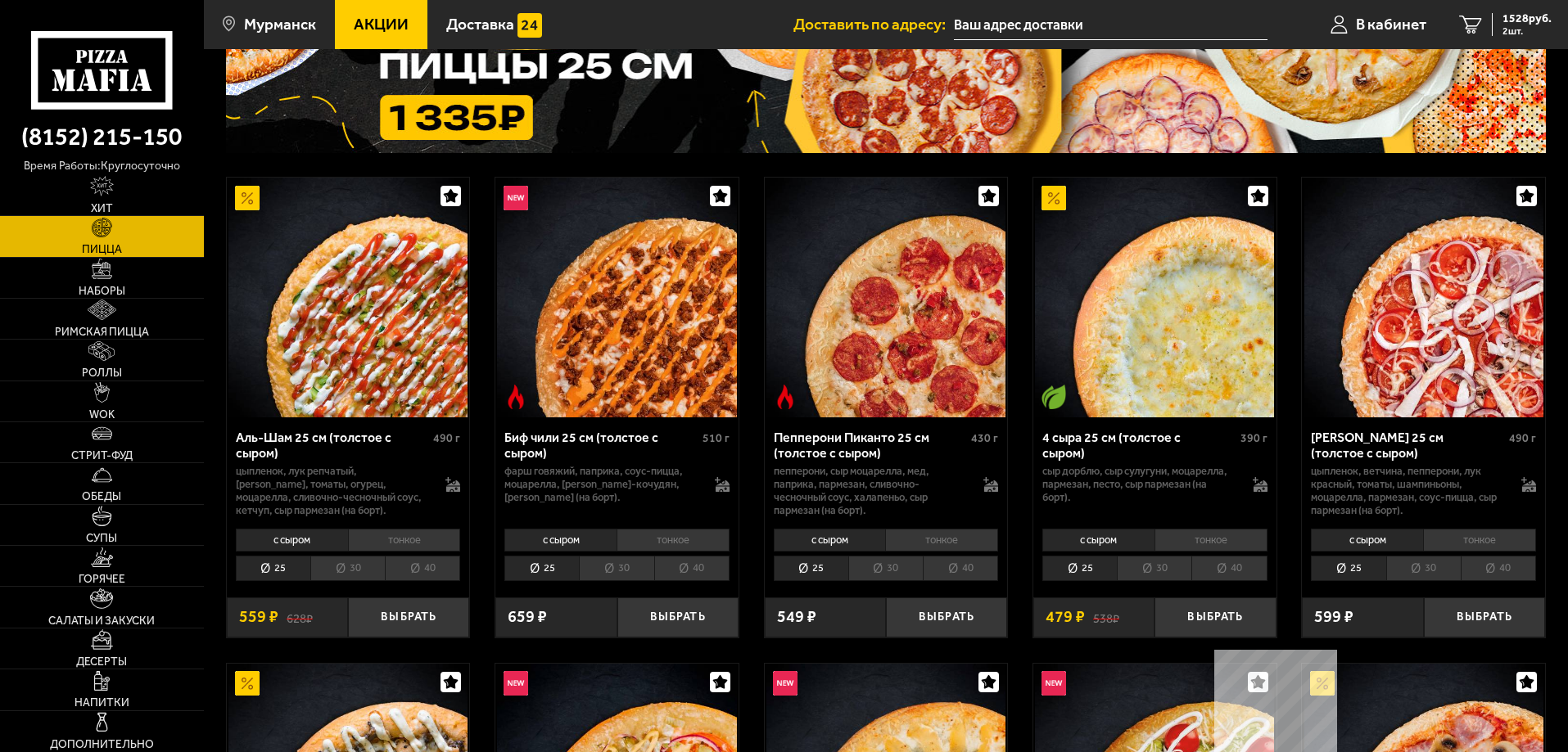
click at [1169, 575] on li "30" at bounding box center [1154, 568] width 75 height 26
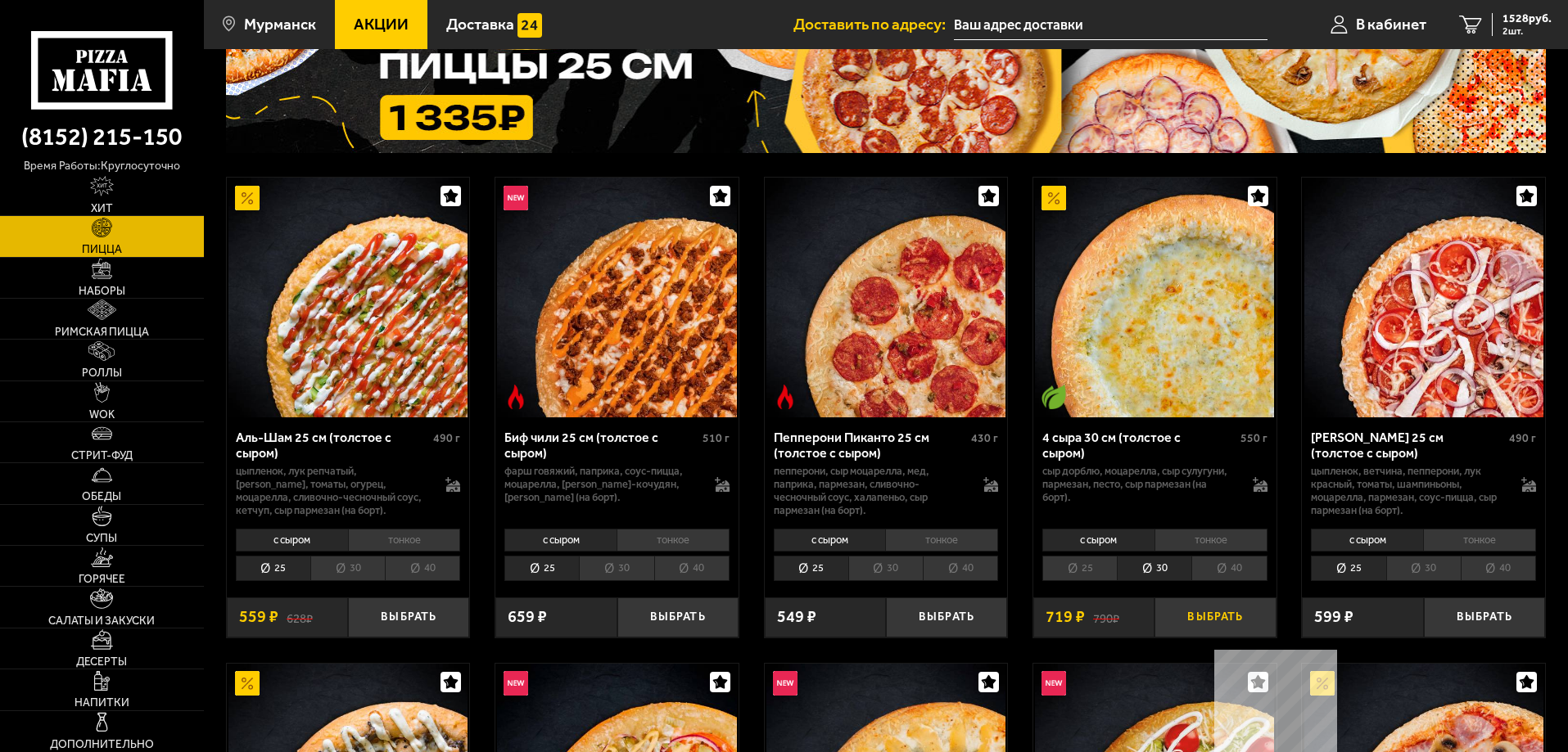
drag, startPoint x: 1186, startPoint y: 624, endPoint x: 1175, endPoint y: 604, distance: 22.8
click at [1185, 624] on button "Выбрать" at bounding box center [1215, 617] width 121 height 40
click at [1510, 30] on span "3 шт." at bounding box center [1527, 31] width 49 height 10
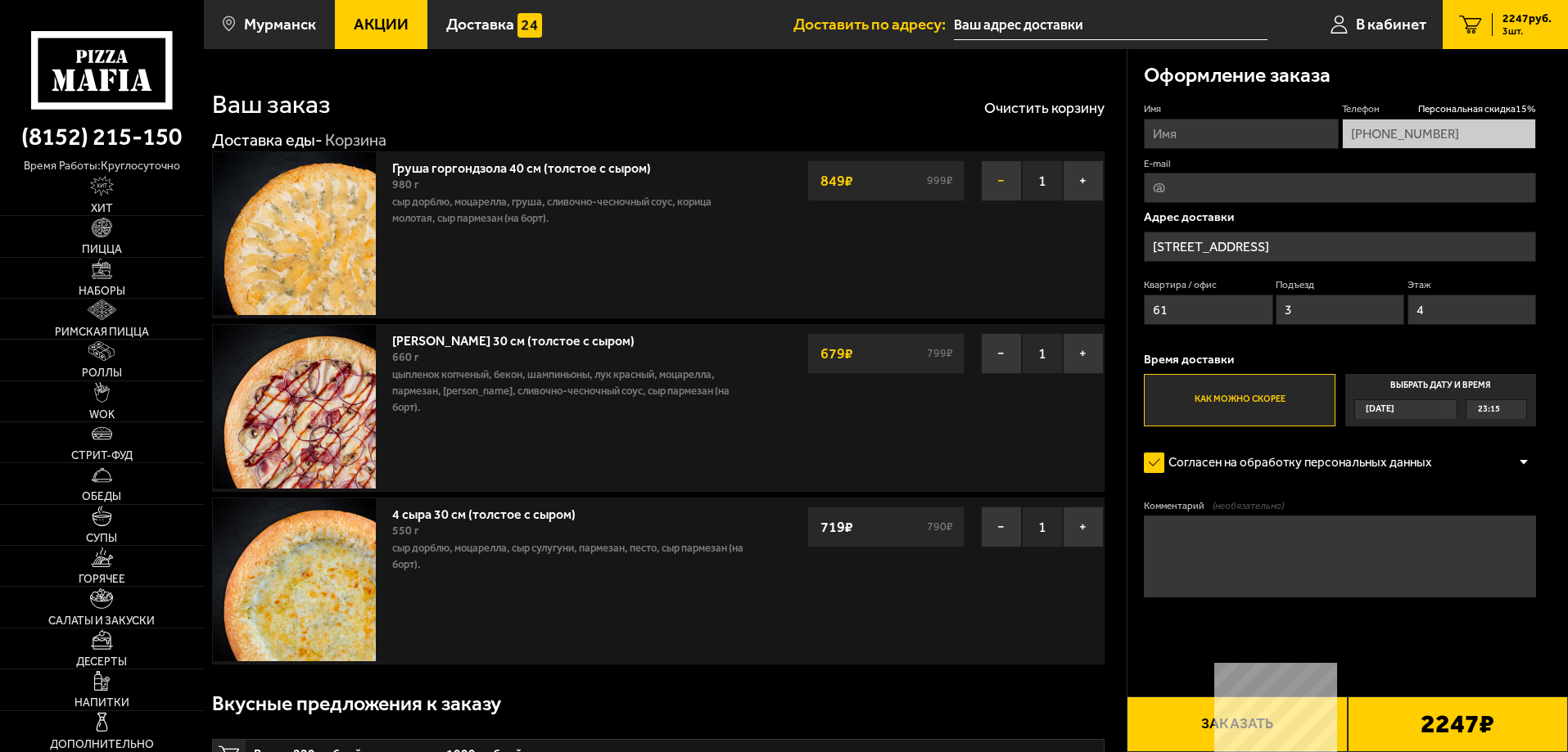
click at [1013, 183] on button "−" at bounding box center [1001, 181] width 41 height 41
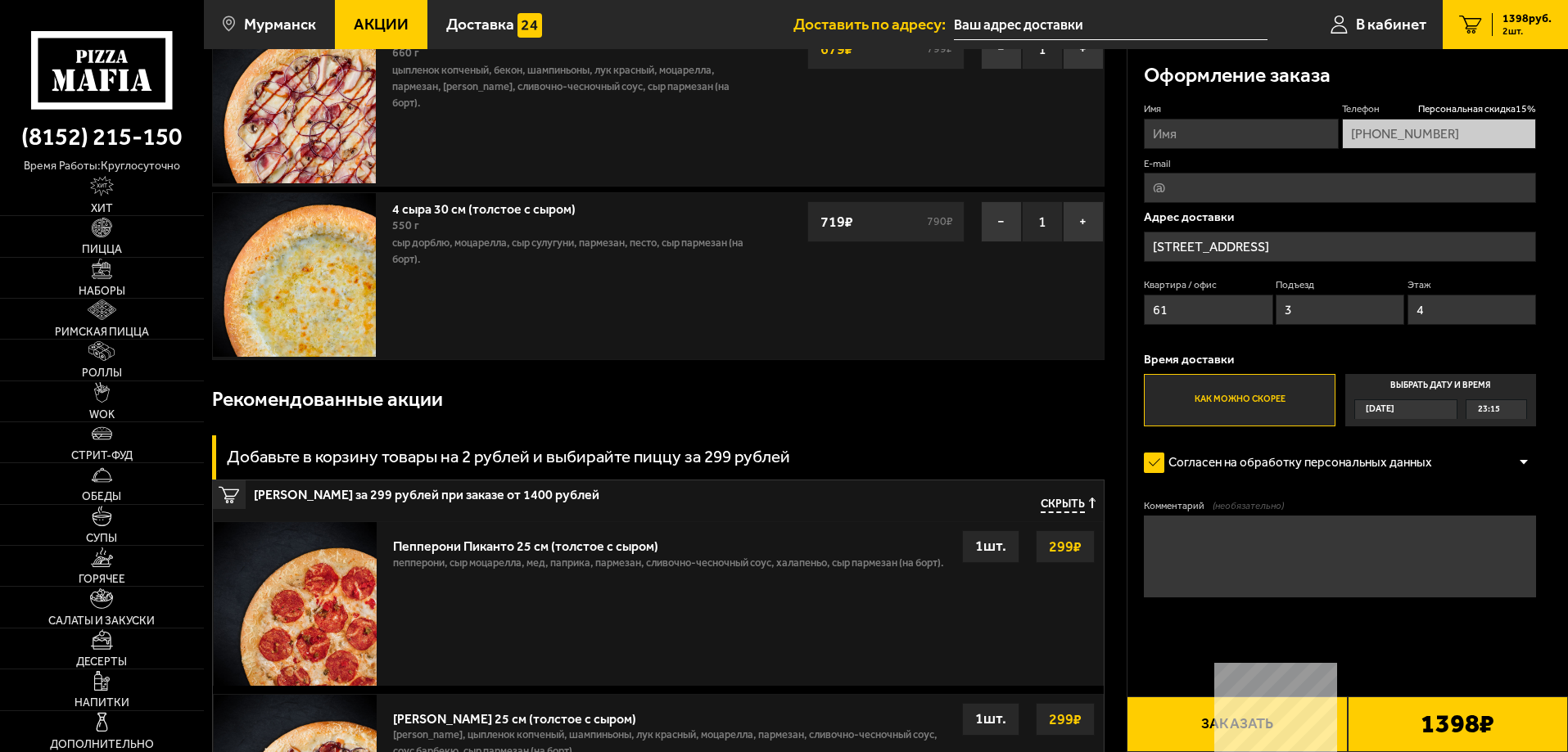
scroll to position [82, 0]
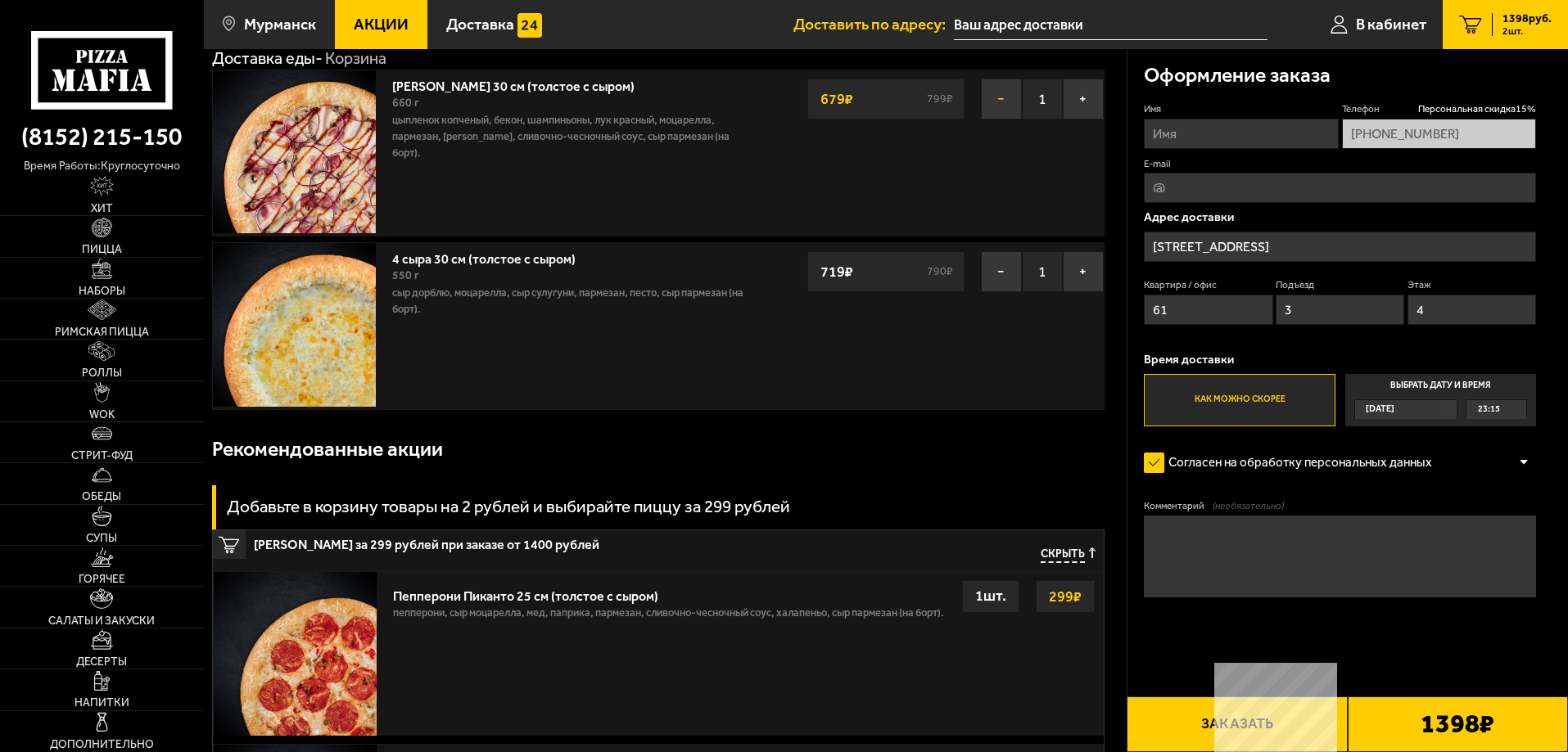
click at [1010, 108] on button "−" at bounding box center [1001, 99] width 41 height 41
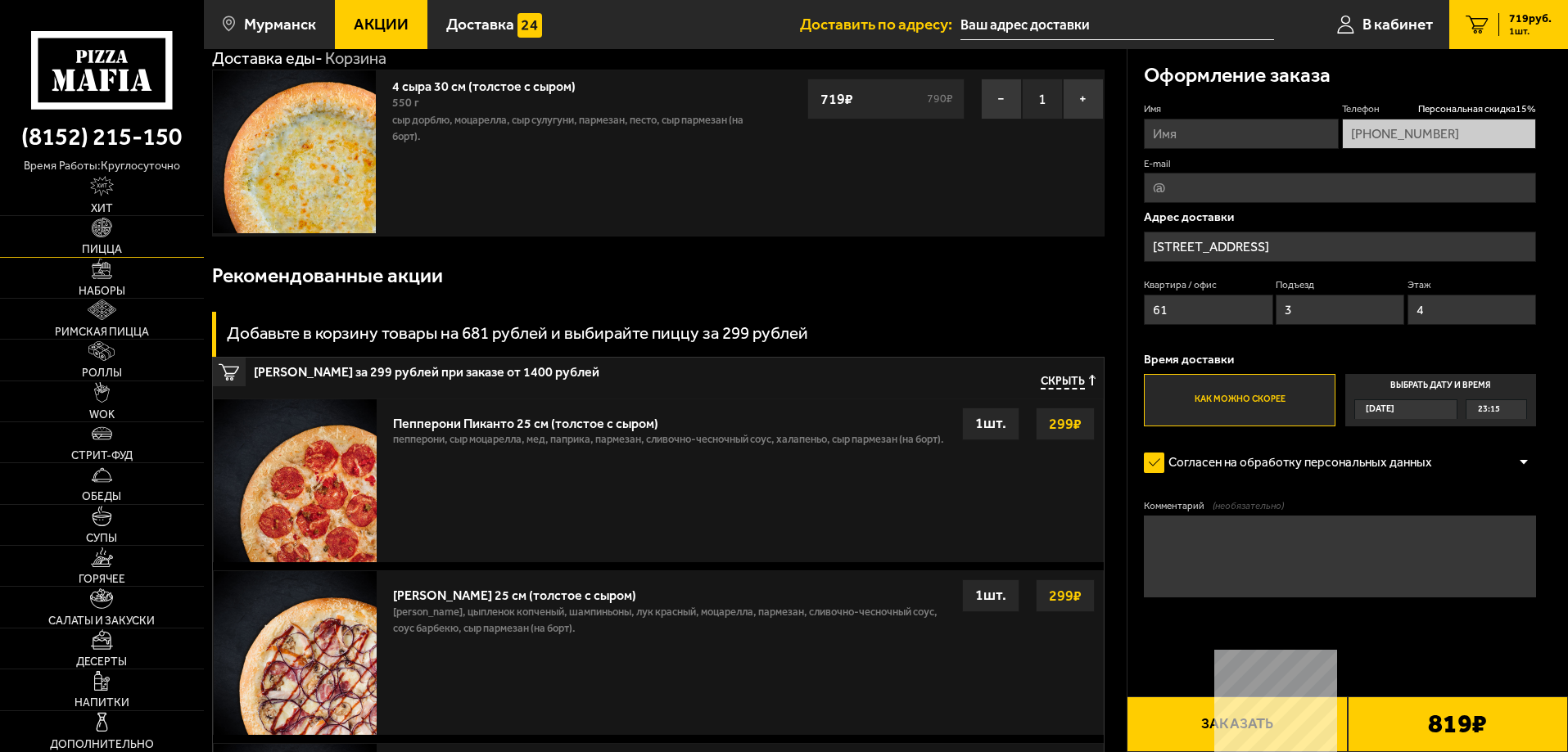
click at [122, 252] on span "Пицца" at bounding box center [102, 250] width 40 height 12
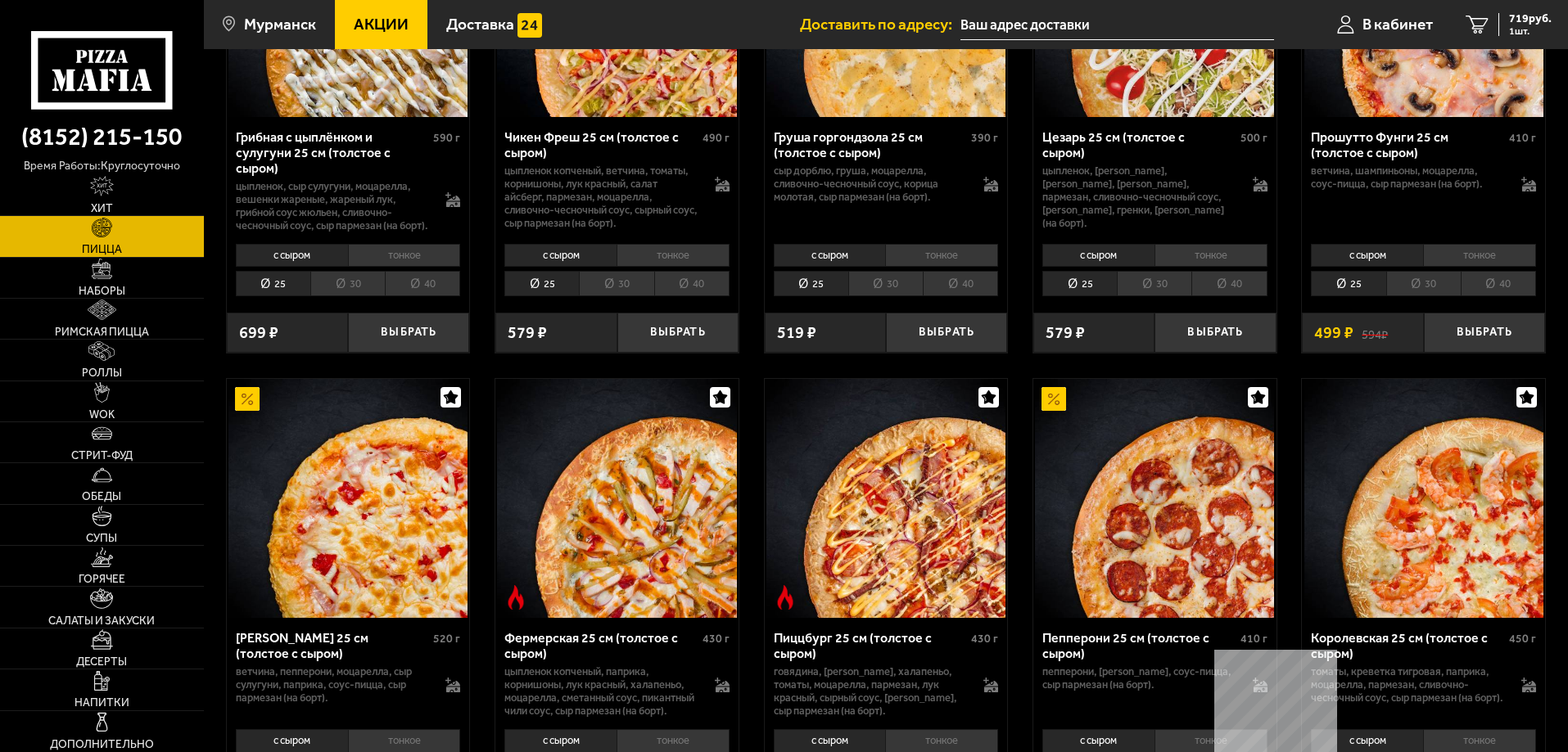
scroll to position [1064, 0]
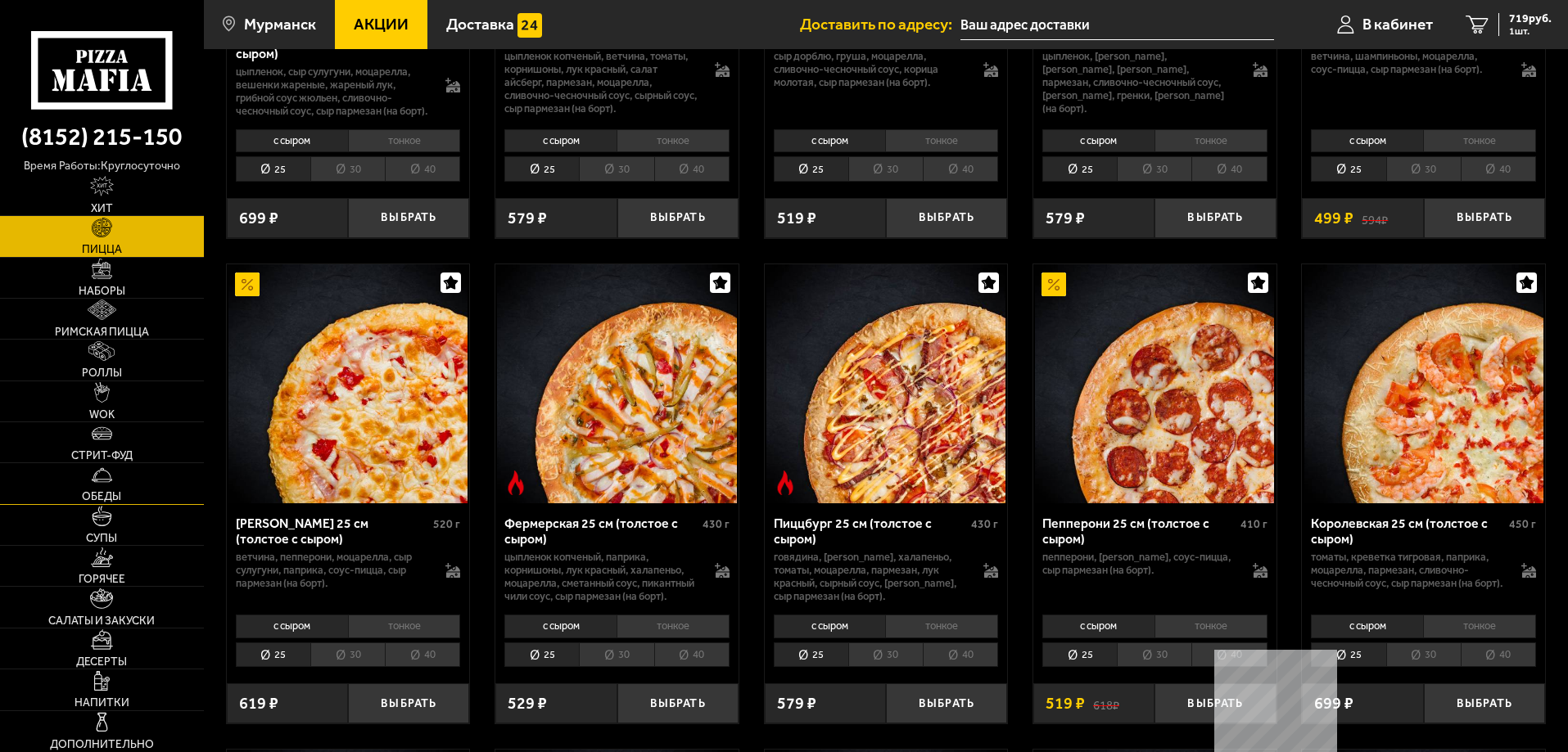
click at [99, 482] on img at bounding box center [102, 475] width 21 height 21
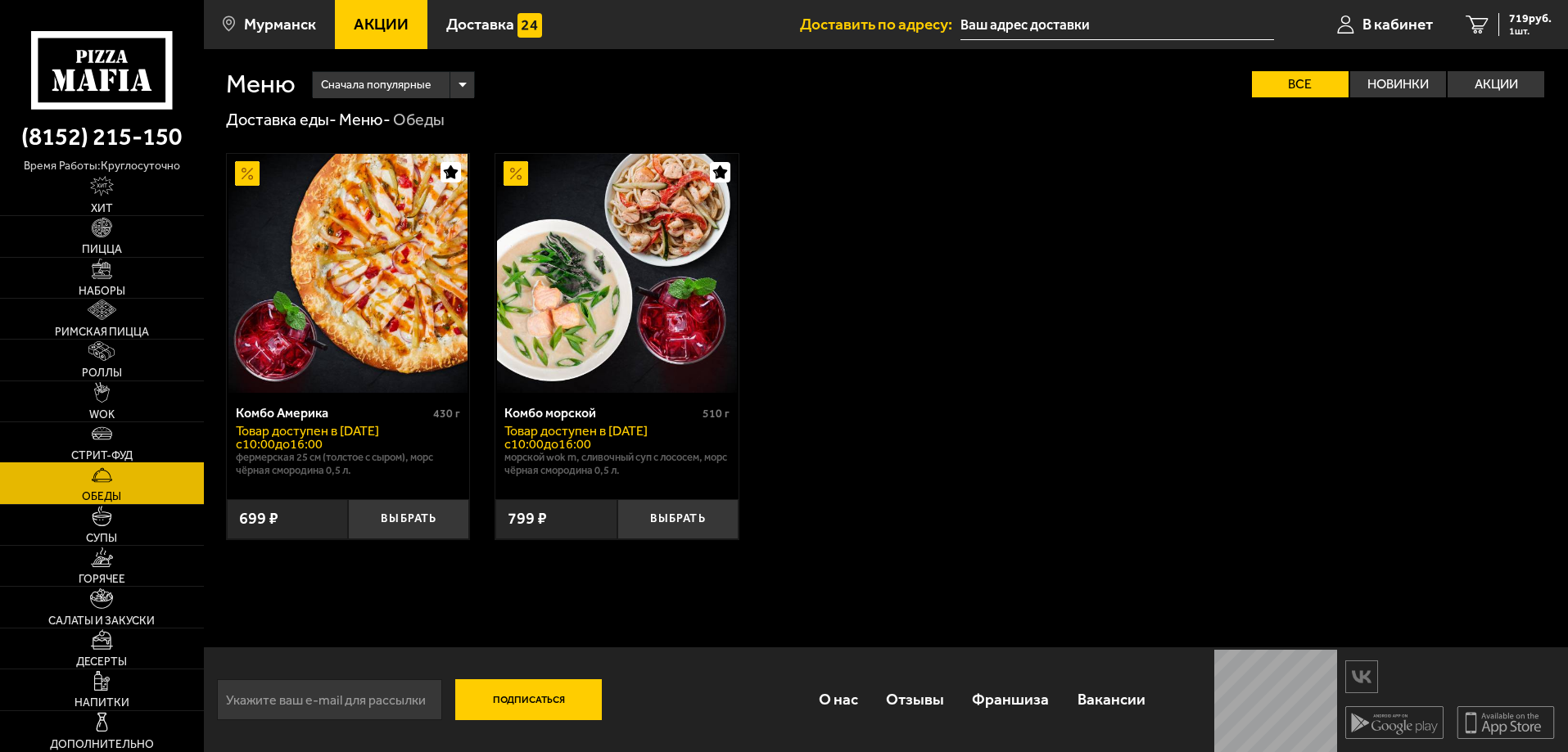
click at [119, 451] on span "Стрит-фуд" at bounding box center [102, 456] width 61 height 12
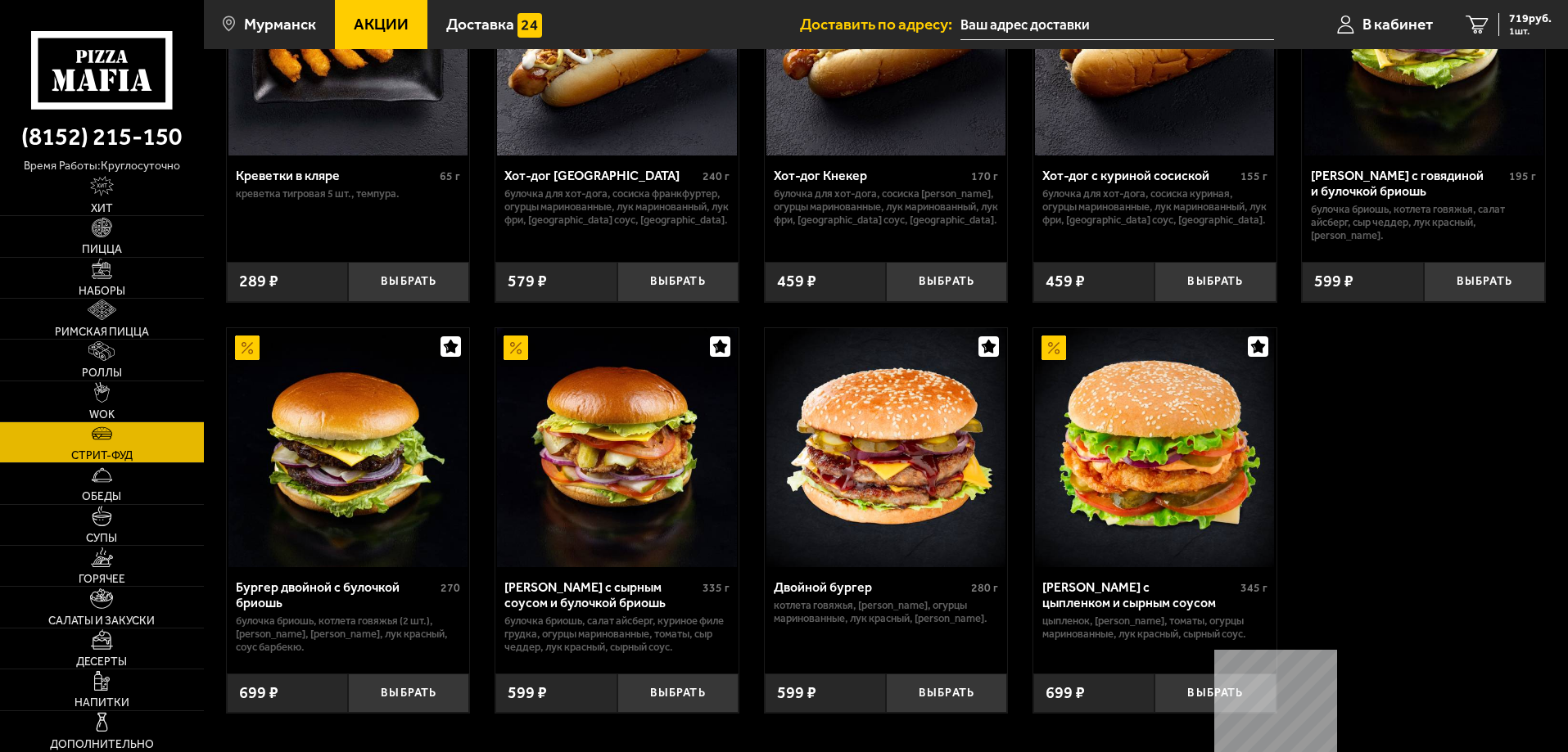
scroll to position [245, 0]
